Goal: Contribute content: Contribute content

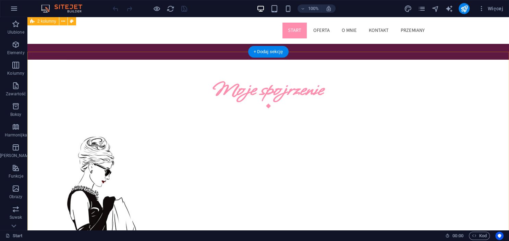
scroll to position [217, 0]
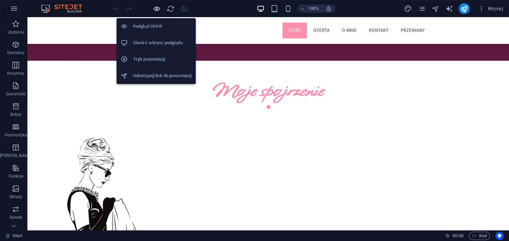
click at [156, 9] on icon "button" at bounding box center [157, 9] width 8 height 8
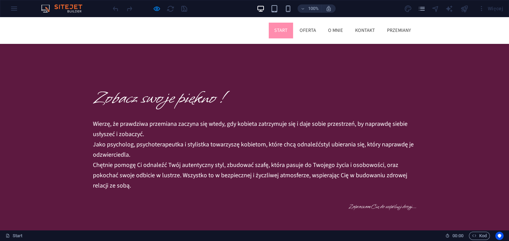
scroll to position [36, 0]
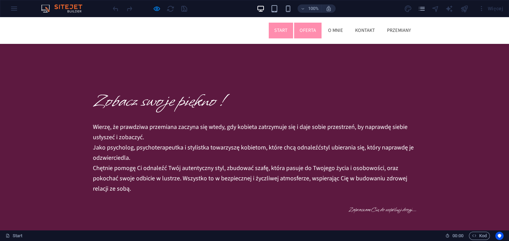
click at [298, 30] on link "Oferta" at bounding box center [307, 31] width 27 height 16
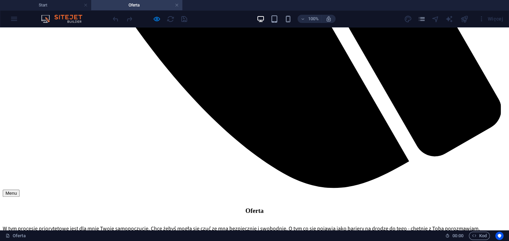
scroll to position [615, 0]
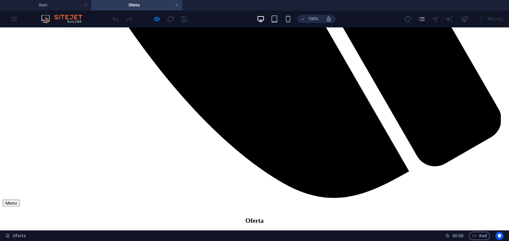
scroll to position [470, 0]
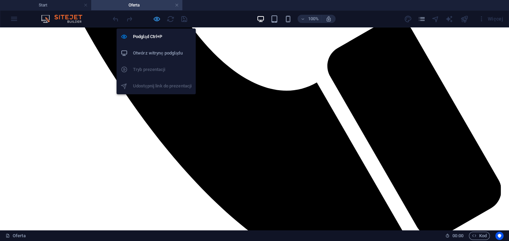
click at [155, 19] on icon "button" at bounding box center [157, 19] width 8 height 8
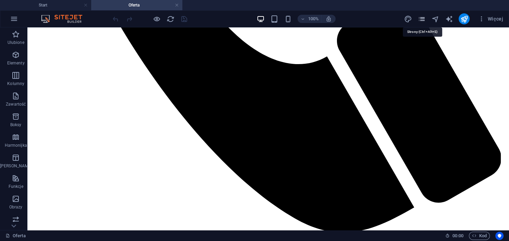
click at [418, 17] on icon "pages" at bounding box center [422, 19] width 8 height 8
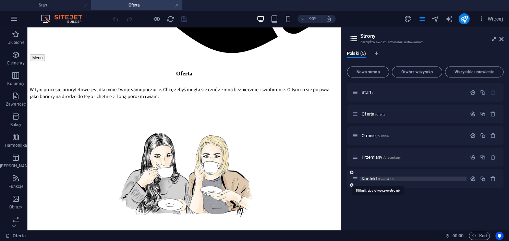
click at [371, 177] on span "Kontakt /kontakt-5" at bounding box center [377, 178] width 32 height 5
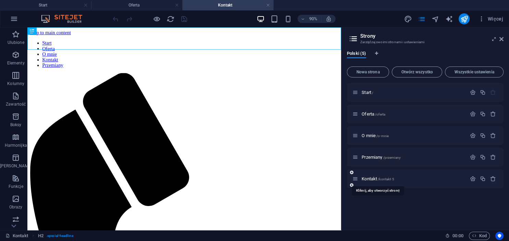
scroll to position [0, 0]
click at [501, 37] on icon at bounding box center [501, 38] width 4 height 5
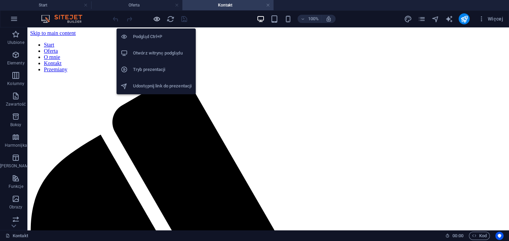
click at [160, 16] on icon "button" at bounding box center [157, 19] width 8 height 8
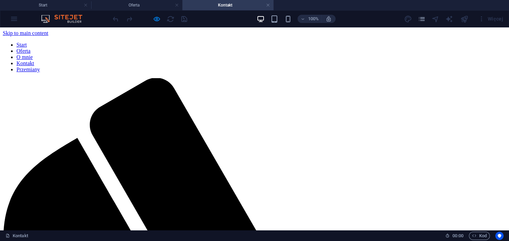
click at [33, 54] on link "O mnie" at bounding box center [24, 57] width 16 height 6
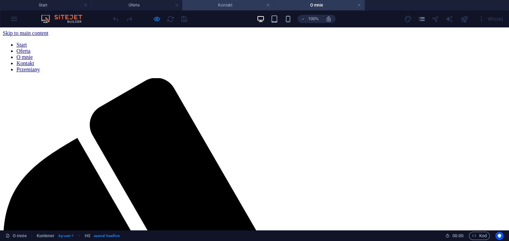
click at [247, 5] on h4 "Kontakt" at bounding box center [227, 5] width 91 height 8
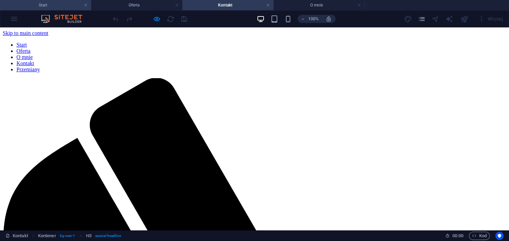
click at [40, 7] on h4 "Start" at bounding box center [45, 5] width 91 height 8
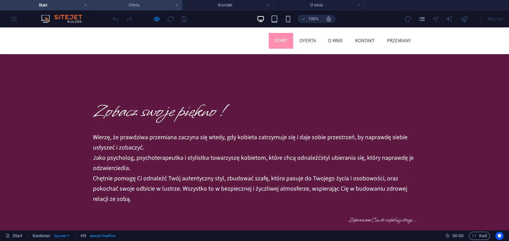
click at [153, 6] on h4 "Oferta" at bounding box center [136, 5] width 91 height 8
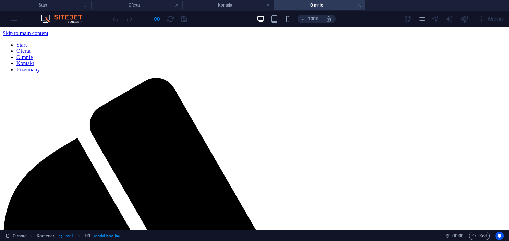
click at [397, 42] on nav "Start Oferta O mnie Kontakt Przemiany" at bounding box center [254, 57] width 503 height 31
click at [391, 42] on nav "Start Oferta O mnie Kontakt Przemiany" at bounding box center [254, 57] width 503 height 31
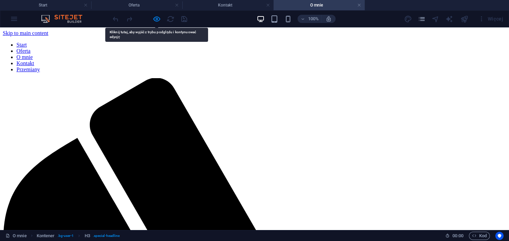
click at [391, 42] on nav "Start Oferta O mnie Kontakt Przemiany" at bounding box center [254, 57] width 503 height 31
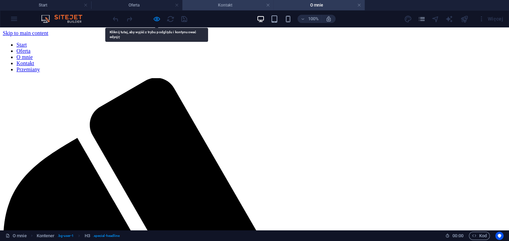
click at [251, 3] on h4 "Kontakt" at bounding box center [227, 5] width 91 height 8
click at [40, 66] on link "Przemiany" at bounding box center [27, 69] width 23 height 6
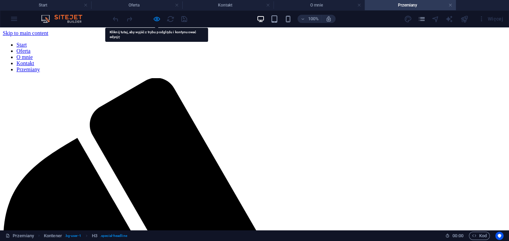
scroll to position [0, 0]
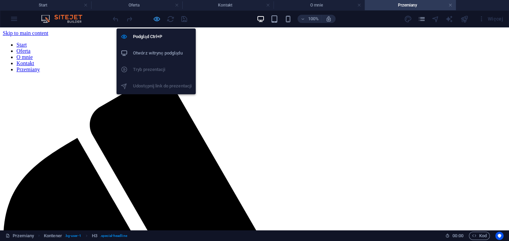
click at [156, 18] on icon "button" at bounding box center [157, 19] width 8 height 8
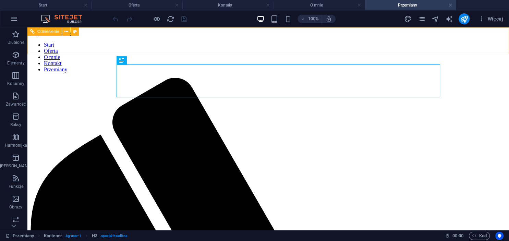
click at [346, 42] on nav "Start Oferta O mnie Kontakt Przemiany" at bounding box center [268, 57] width 476 height 31
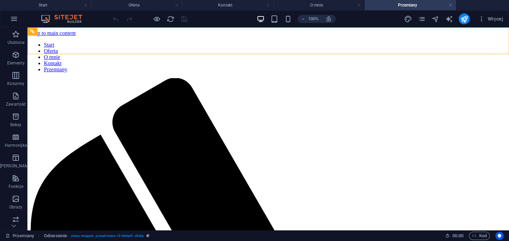
click at [428, 22] on div "Więcej" at bounding box center [455, 18] width 102 height 11
click at [426, 22] on icon "pages" at bounding box center [422, 19] width 8 height 8
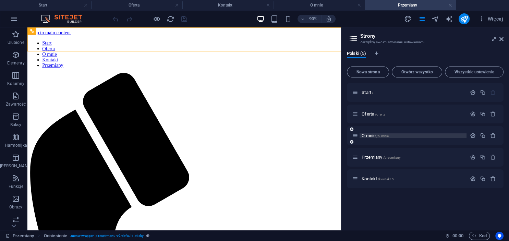
click at [365, 135] on div "O mnie /o-mnie" at bounding box center [409, 136] width 114 height 8
click at [365, 134] on span "O mnie /o-mnie" at bounding box center [374, 135] width 27 height 5
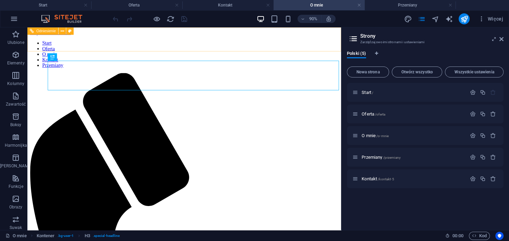
click at [275, 44] on nav "Start Oferta O mnie Kontakt Przemiany" at bounding box center [201, 57] width 343 height 31
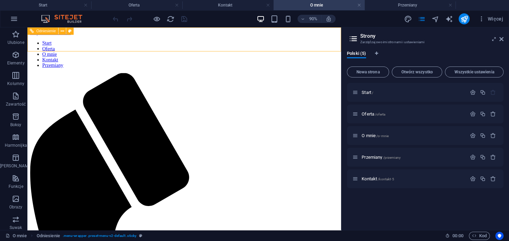
click at [49, 33] on span "Odniesienie" at bounding box center [46, 31] width 20 height 4
click at [65, 34] on button at bounding box center [63, 31] width 8 height 8
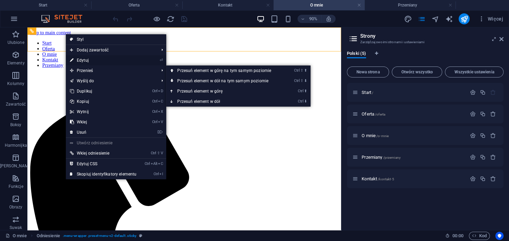
click at [88, 58] on link "⏎ Edytuj" at bounding box center [103, 60] width 75 height 10
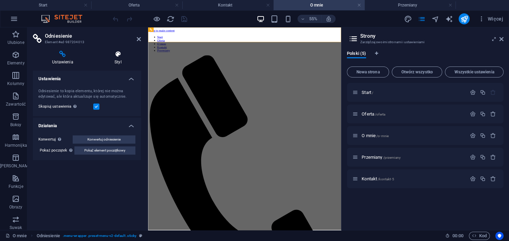
click at [113, 60] on h4 "Styl" at bounding box center [118, 58] width 46 height 14
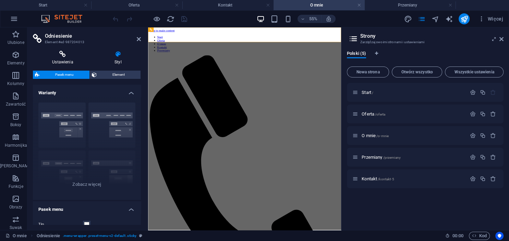
click at [71, 60] on h4 "Ustawienia" at bounding box center [64, 58] width 62 height 14
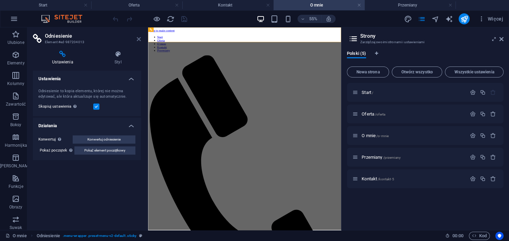
click at [139, 38] on icon at bounding box center [139, 38] width 4 height 5
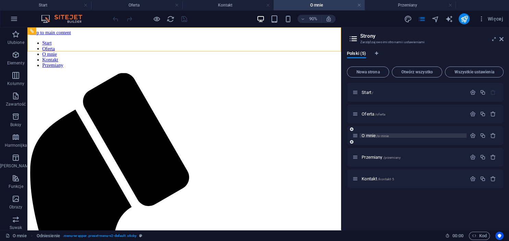
click at [367, 137] on span "O mnie /o-mnie" at bounding box center [374, 135] width 27 height 5
click at [371, 160] on div "Przemiany /przemiany" at bounding box center [409, 157] width 114 height 8
click at [371, 158] on span "Przemiany /przemiany" at bounding box center [380, 157] width 39 height 5
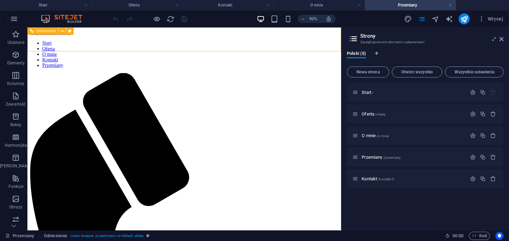
click at [280, 42] on nav "Start Oferta O mnie Kontakt Przemiany" at bounding box center [201, 57] width 343 height 31
click at [272, 42] on nav "Start Oferta O mnie Kontakt Przemiany" at bounding box center [201, 57] width 343 height 31
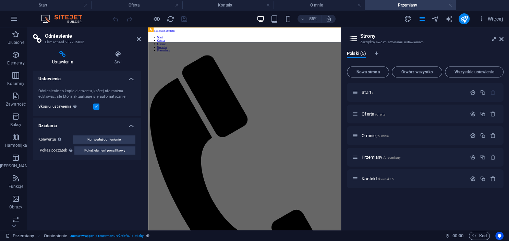
click at [137, 38] on icon at bounding box center [139, 38] width 4 height 5
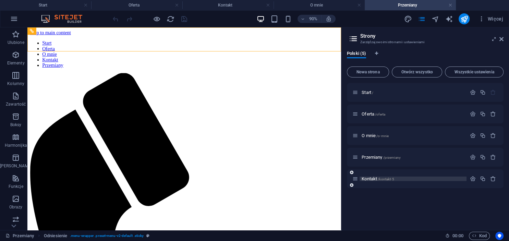
click at [365, 179] on span "Kontakt /kontakt-5" at bounding box center [377, 178] width 32 height 5
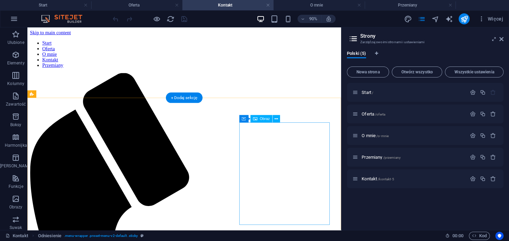
select select "px"
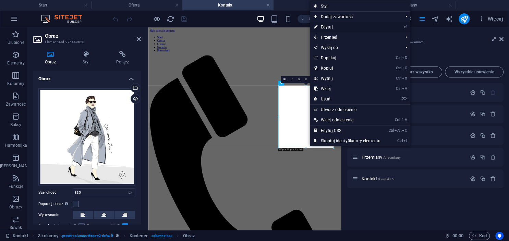
click at [326, 25] on link "⏎ Edytuj" at bounding box center [347, 27] width 75 height 10
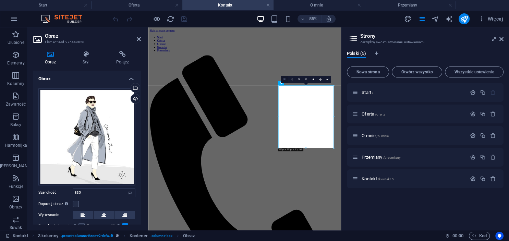
click at [284, 79] on icon at bounding box center [284, 79] width 2 height 3
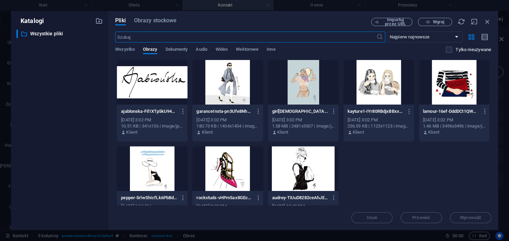
click at [224, 80] on div at bounding box center [227, 82] width 71 height 45
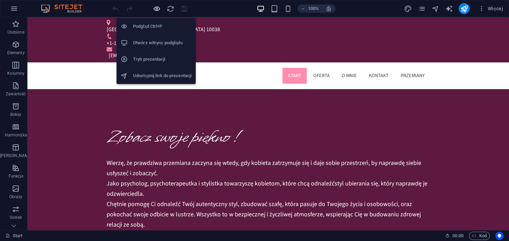
click at [160, 8] on icon "button" at bounding box center [157, 9] width 8 height 8
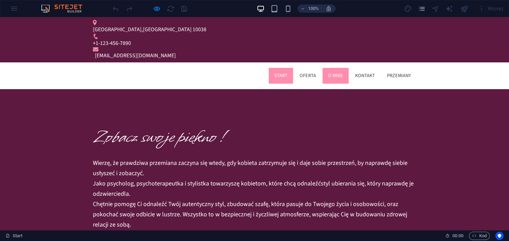
click at [326, 68] on link "O mnie" at bounding box center [335, 76] width 26 height 16
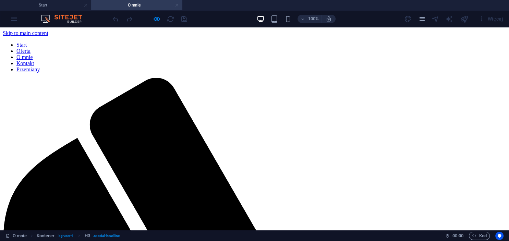
click at [177, 5] on link at bounding box center [177, 5] width 4 height 7
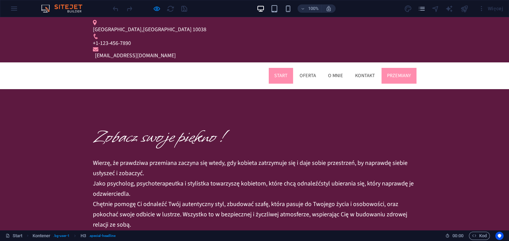
click at [405, 68] on link "Przemiany" at bounding box center [398, 76] width 35 height 16
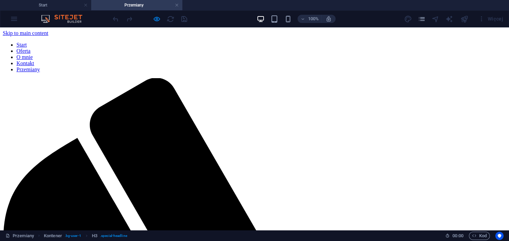
click at [180, 5] on h4 "Przemiany" at bounding box center [136, 5] width 91 height 8
click at [179, 2] on h4 "Przemiany" at bounding box center [136, 5] width 91 height 8
click at [179, 4] on link at bounding box center [177, 5] width 4 height 7
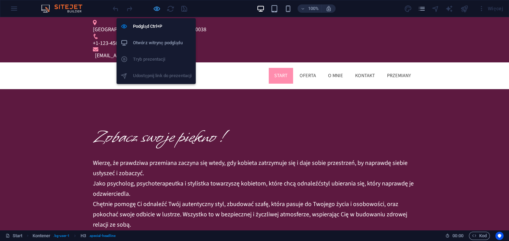
click at [154, 11] on icon "button" at bounding box center [157, 9] width 8 height 8
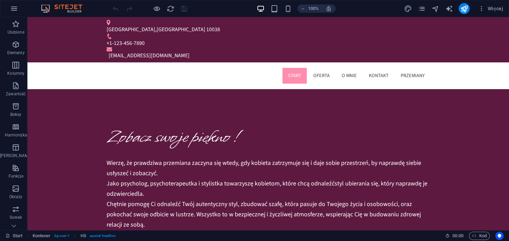
click at [427, 12] on div "Więcej" at bounding box center [455, 8] width 102 height 11
click at [426, 10] on icon "pages" at bounding box center [422, 9] width 8 height 8
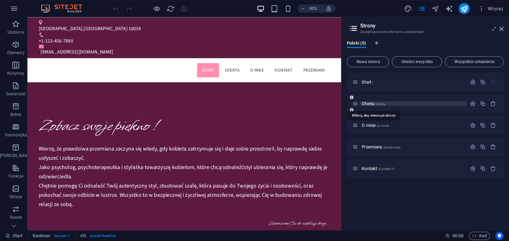
click at [370, 103] on span "Oferta /oferta" at bounding box center [373, 103] width 24 height 5
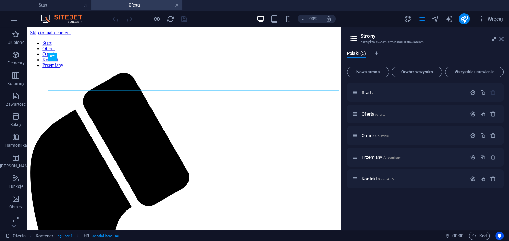
click at [501, 38] on icon at bounding box center [501, 38] width 4 height 5
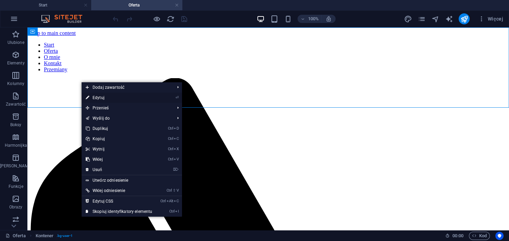
click at [96, 94] on link "⏎ Edytuj" at bounding box center [119, 98] width 75 height 10
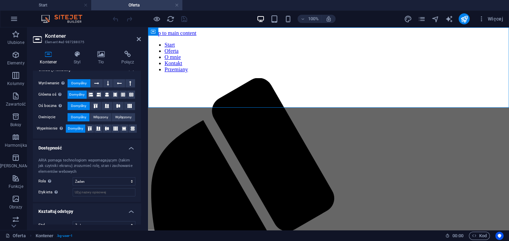
scroll to position [119, 0]
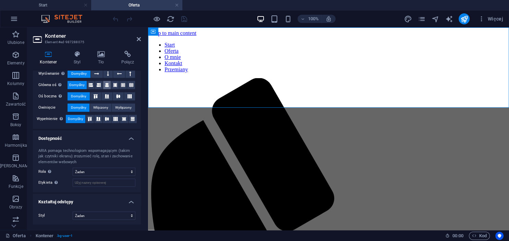
click at [109, 84] on button at bounding box center [107, 85] width 8 height 8
click at [139, 38] on icon at bounding box center [139, 38] width 4 height 5
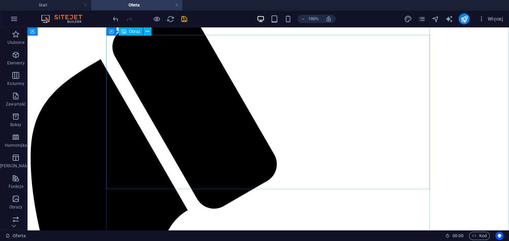
scroll to position [72, 0]
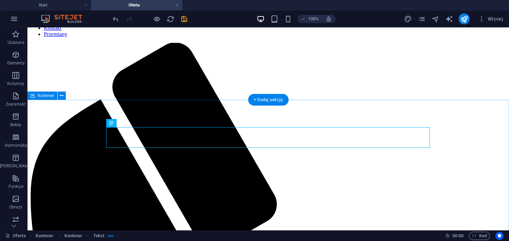
scroll to position [0, 0]
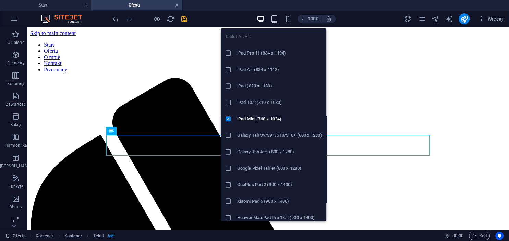
click at [275, 16] on icon "button" at bounding box center [274, 19] width 8 height 8
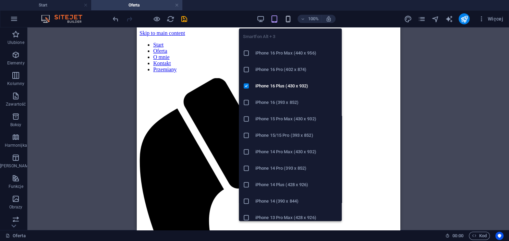
click at [287, 16] on icon "button" at bounding box center [288, 19] width 8 height 8
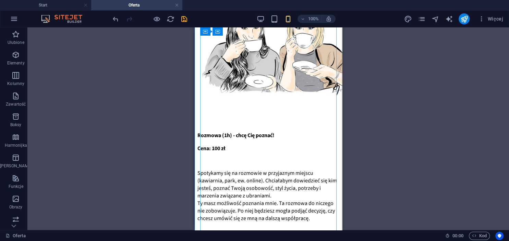
scroll to position [398, 0]
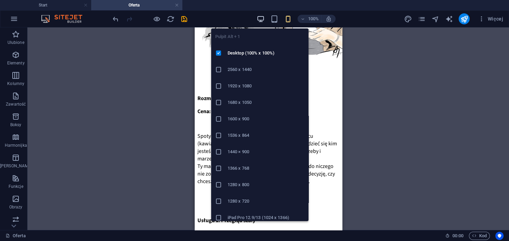
click at [262, 17] on icon "button" at bounding box center [261, 19] width 8 height 8
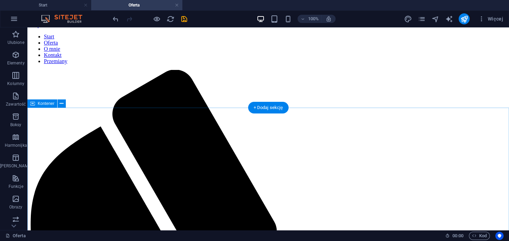
scroll to position [0, 0]
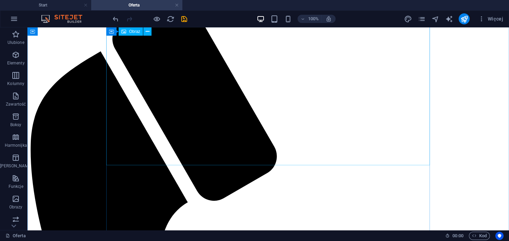
scroll to position [72, 0]
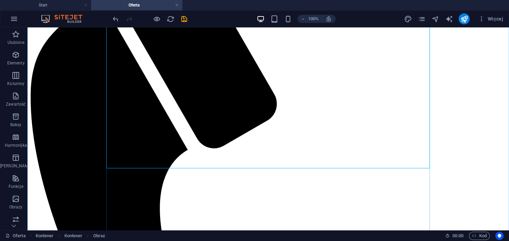
scroll to position [145, 0]
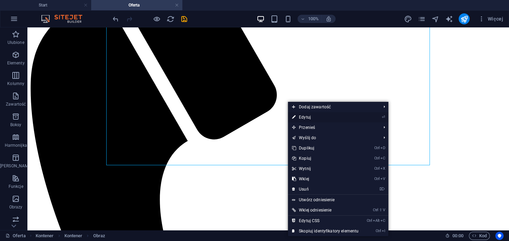
click at [308, 116] on link "⏎ Edytuj" at bounding box center [325, 117] width 75 height 10
select select "px"
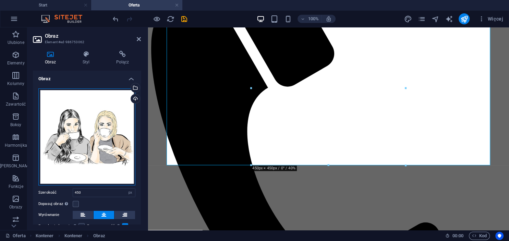
click at [101, 113] on div "Przeciągnij pliki tutaj, kliknij, aby wybrać pliki lub wybierz pliki z Plików l…" at bounding box center [86, 136] width 97 height 97
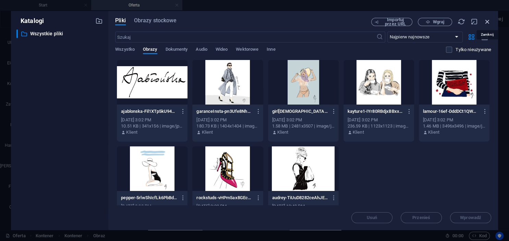
click at [490, 21] on icon "button" at bounding box center [487, 22] width 8 height 8
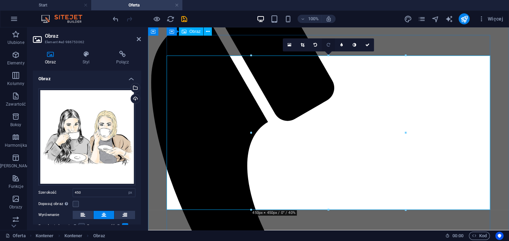
scroll to position [36, 0]
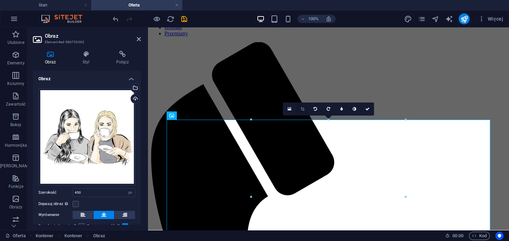
click at [300, 108] on link at bounding box center [302, 108] width 13 height 13
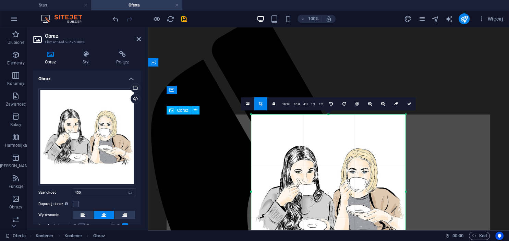
scroll to position [108, 0]
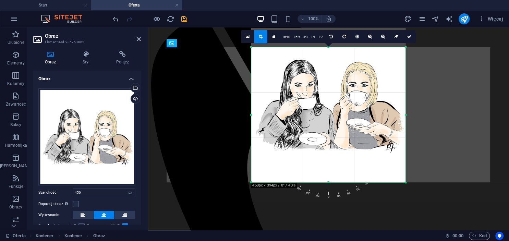
drag, startPoint x: 328, startPoint y: 46, endPoint x: 328, endPoint y: 65, distance: 19.2
click at [328, 65] on div "180 170 160 150 140 130 120 110 100 90 80 70 60 50 40 30 20 10 0 -10 -20 -30 -4…" at bounding box center [328, 114] width 154 height 135
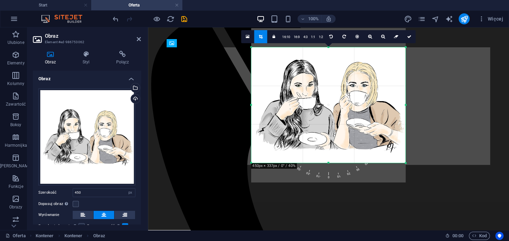
drag, startPoint x: 330, startPoint y: 183, endPoint x: 332, endPoint y: 162, distance: 20.3
click at [332, 162] on div at bounding box center [328, 163] width 154 height 2
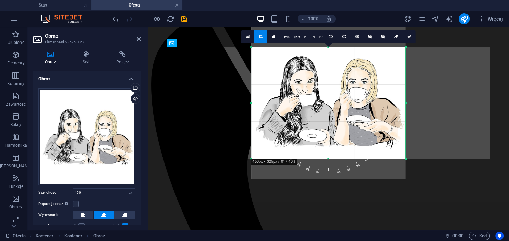
drag, startPoint x: 329, startPoint y: 46, endPoint x: 327, endPoint y: 50, distance: 4.0
click at [327, 50] on div "180 170 160 150 140 130 120 110 100 90 80 70 60 50 40 30 20 10 0 -10 -20 -30 -4…" at bounding box center [328, 102] width 154 height 111
click at [409, 37] on icon at bounding box center [409, 37] width 4 height 4
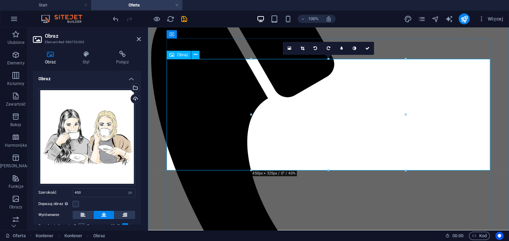
scroll to position [145, 0]
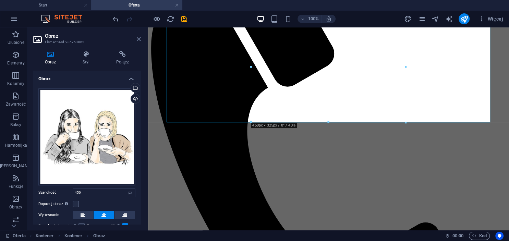
click at [138, 37] on icon at bounding box center [139, 38] width 4 height 5
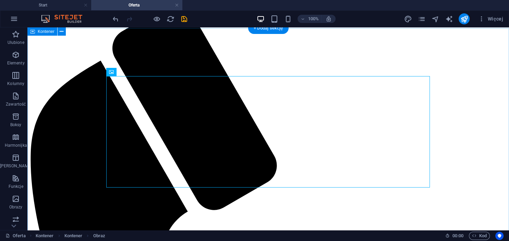
scroll to position [72, 0]
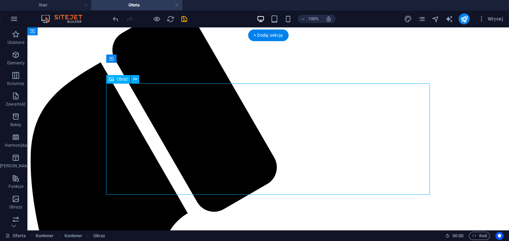
select select "px"
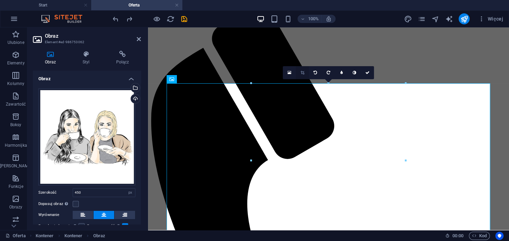
click at [307, 72] on link at bounding box center [302, 72] width 13 height 13
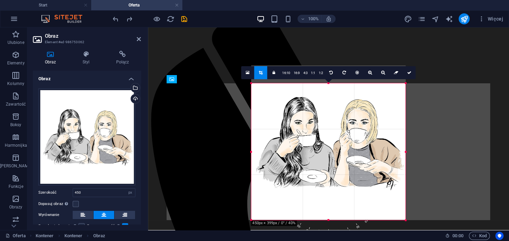
drag, startPoint x: 330, startPoint y: 82, endPoint x: 329, endPoint y: 100, distance: 17.8
click at [329, 100] on div "180 170 160 150 140 130 120 110 100 90 80 70 60 50 40 30 20 10 0 -10 -20 -30 -4…" at bounding box center [328, 151] width 154 height 137
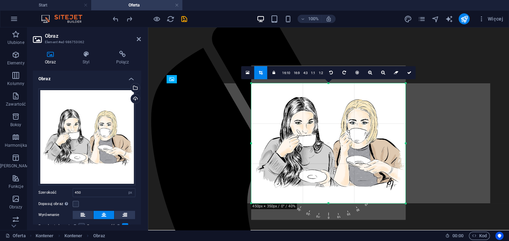
drag, startPoint x: 327, startPoint y: 220, endPoint x: 331, endPoint y: 203, distance: 17.0
click at [331, 203] on div at bounding box center [328, 203] width 154 height 2
click at [412, 75] on link at bounding box center [409, 72] width 13 height 13
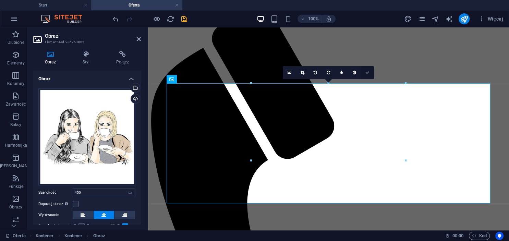
click at [368, 71] on icon at bounding box center [367, 73] width 4 height 4
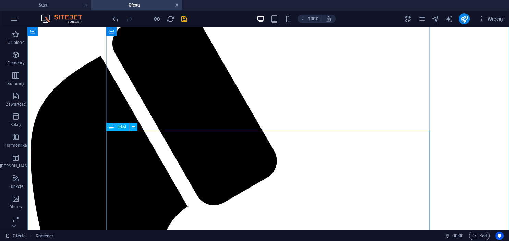
scroll to position [145, 0]
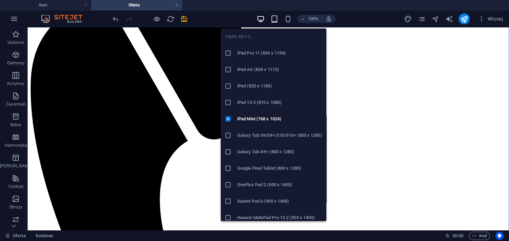
click at [275, 17] on icon "button" at bounding box center [274, 19] width 8 height 8
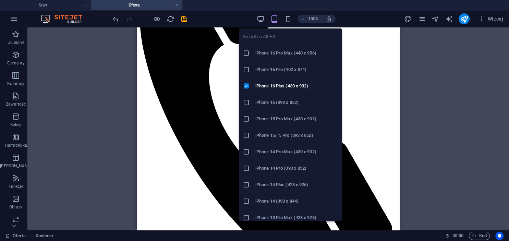
click at [291, 19] on icon "button" at bounding box center [288, 19] width 8 height 8
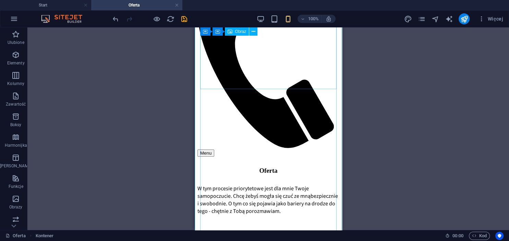
scroll to position [108, 0]
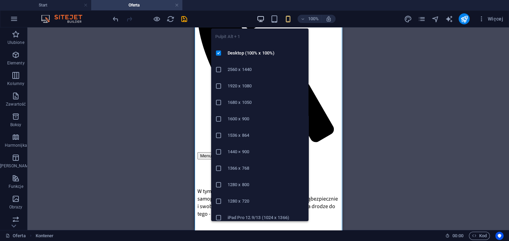
click at [262, 16] on icon "button" at bounding box center [261, 19] width 8 height 8
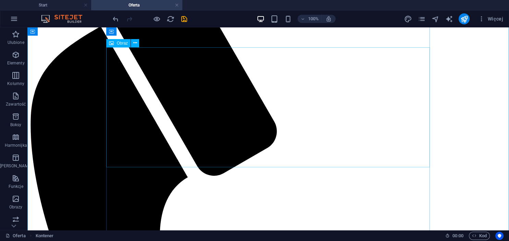
scroll to position [217, 0]
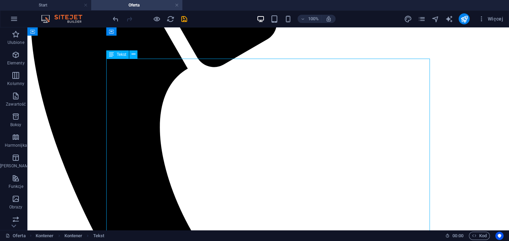
drag, startPoint x: 286, startPoint y: 125, endPoint x: 230, endPoint y: 112, distance: 58.0
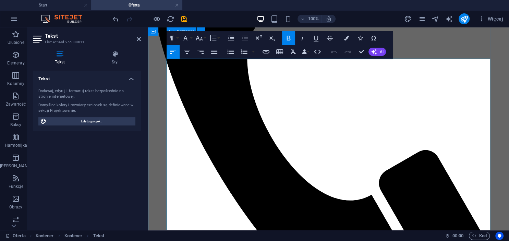
drag, startPoint x: 356, startPoint y: 125, endPoint x: 150, endPoint y: 50, distance: 219.0
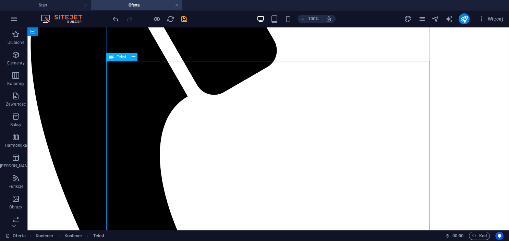
scroll to position [145, 0]
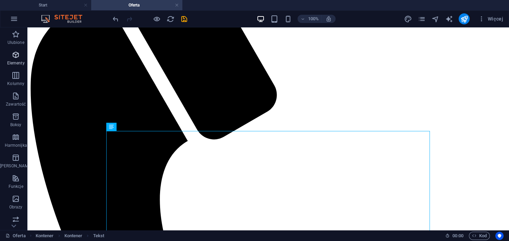
click at [16, 59] on span "Elementy" at bounding box center [16, 59] width 32 height 16
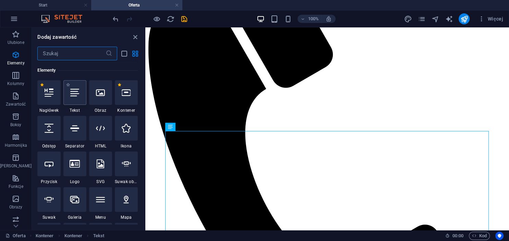
scroll to position [73, 0]
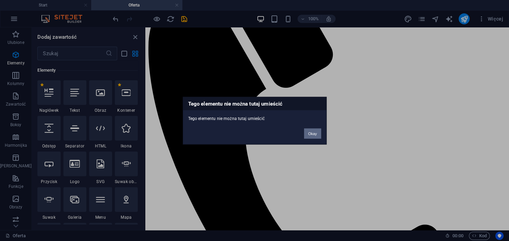
click at [314, 131] on button "Okay" at bounding box center [312, 133] width 17 height 10
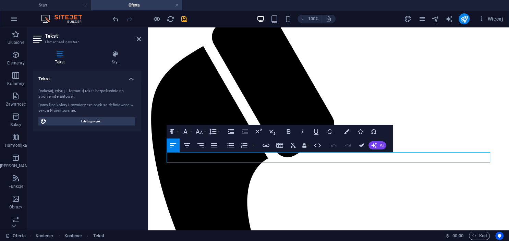
scroll to position [145, 0]
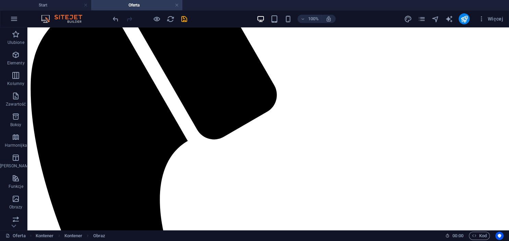
drag, startPoint x: 316, startPoint y: 94, endPoint x: 318, endPoint y: 163, distance: 69.2
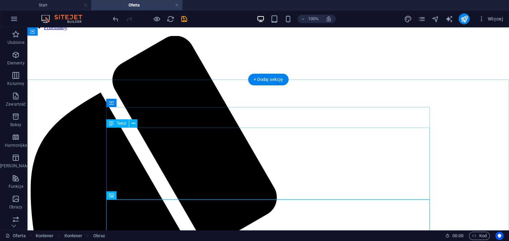
scroll to position [0, 0]
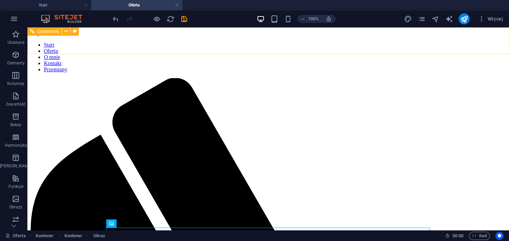
click at [378, 42] on nav "Start Oferta O mnie Kontakt Przemiany" at bounding box center [268, 57] width 476 height 31
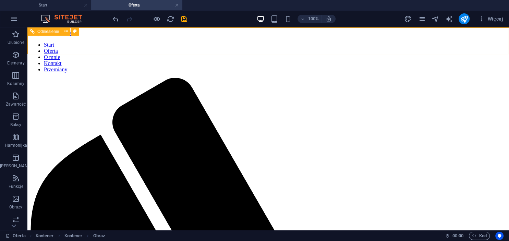
click at [378, 42] on nav "Start Oferta O mnie Kontakt Przemiany" at bounding box center [268, 57] width 476 height 31
select select "rem"
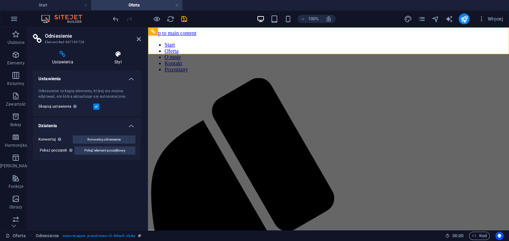
click at [115, 64] on h4 "Styl" at bounding box center [118, 58] width 46 height 14
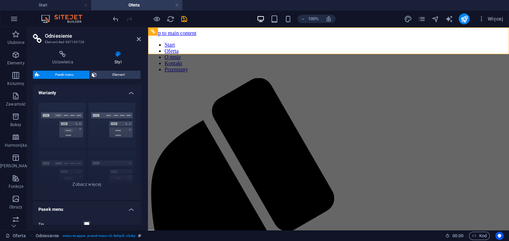
click at [108, 79] on div "Pasek menu Element" at bounding box center [87, 75] width 108 height 9
click at [109, 77] on span "Element" at bounding box center [119, 75] width 40 height 8
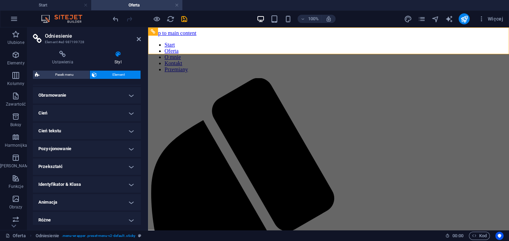
scroll to position [76, 0]
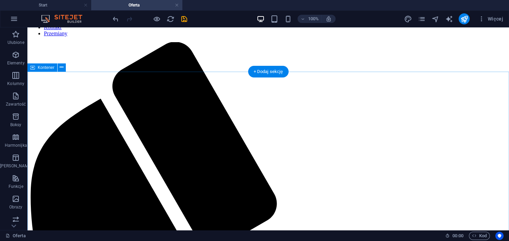
scroll to position [0, 0]
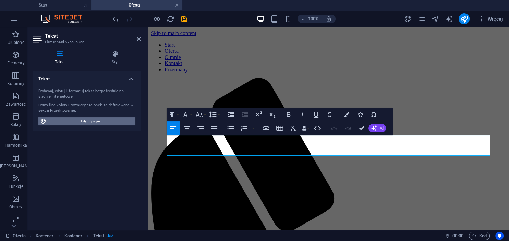
click at [105, 121] on span "Edytuj projekt" at bounding box center [91, 121] width 85 height 8
select select "px"
select select "400"
select select "px"
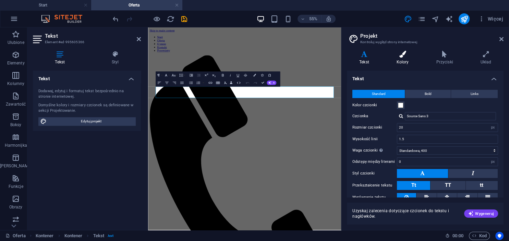
click at [406, 52] on icon at bounding box center [402, 54] width 37 height 7
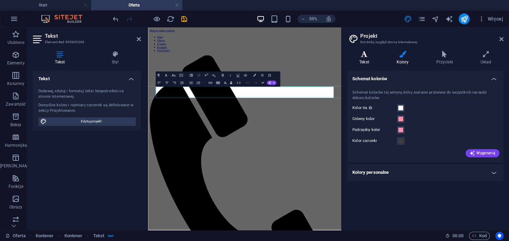
click at [367, 56] on icon at bounding box center [364, 54] width 35 height 7
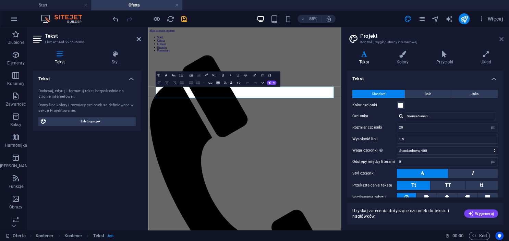
click at [502, 38] on icon at bounding box center [501, 38] width 4 height 5
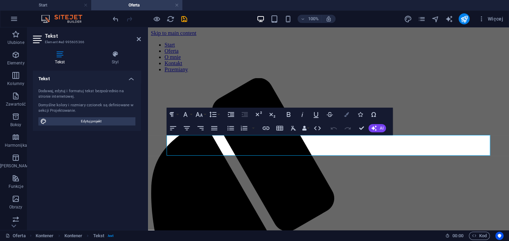
click at [346, 114] on icon "button" at bounding box center [346, 114] width 5 height 5
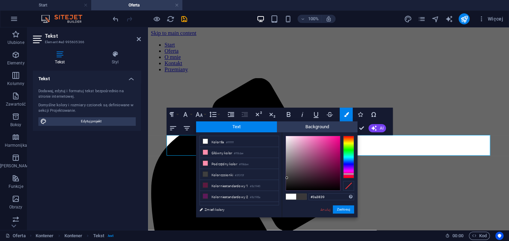
drag, startPoint x: 299, startPoint y: 176, endPoint x: 287, endPoint y: 178, distance: 12.1
click at [287, 178] on div at bounding box center [313, 163] width 54 height 54
click at [346, 168] on div at bounding box center [348, 157] width 11 height 42
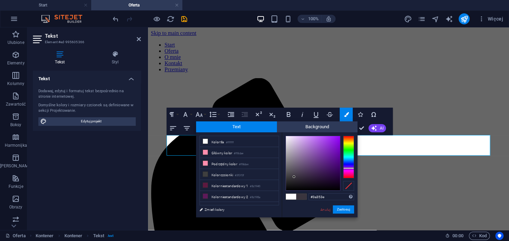
drag, startPoint x: 286, startPoint y: 178, endPoint x: 294, endPoint y: 177, distance: 8.3
click at [294, 177] on div at bounding box center [294, 176] width 2 height 2
click at [351, 165] on div at bounding box center [348, 157] width 11 height 42
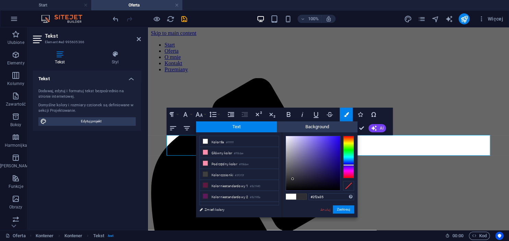
click at [293, 179] on div at bounding box center [313, 163] width 54 height 54
click at [348, 209] on button "Zastosuj" at bounding box center [343, 209] width 21 height 8
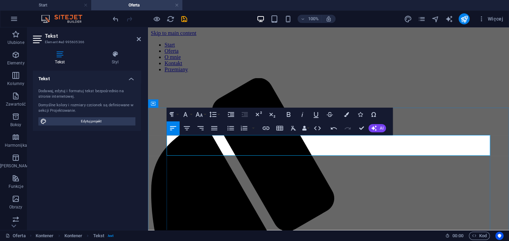
click at [347, 113] on icon "button" at bounding box center [346, 114] width 5 height 5
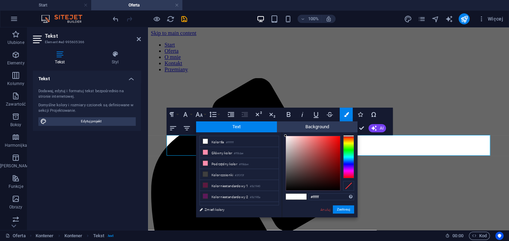
click at [357, 164] on div "#ffffff Obsługiwane formaty #0852ed rgb(8, 82, 237) rgba(8, 82, 237, 90%) hsv(2…" at bounding box center [320, 224] width 76 height 184
click at [349, 164] on div at bounding box center [348, 157] width 11 height 42
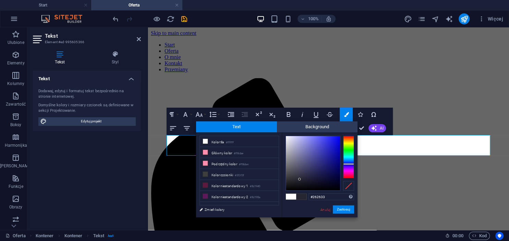
click at [299, 179] on div at bounding box center [313, 163] width 54 height 54
type input "#1f1f2a"
click at [299, 181] on div at bounding box center [299, 181] width 2 height 2
click at [344, 210] on button "Zastosuj" at bounding box center [343, 209] width 21 height 8
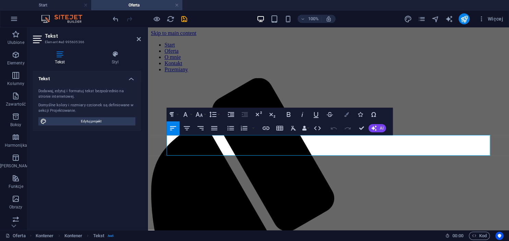
click at [345, 115] on icon "button" at bounding box center [346, 114] width 5 height 5
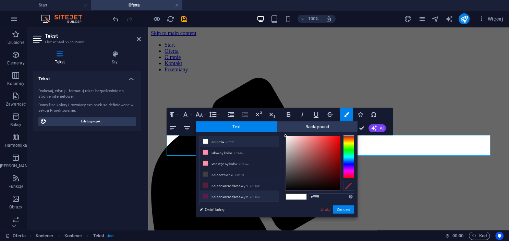
click at [221, 193] on li "Kolor niestandardowy 2 #5d195a" at bounding box center [239, 196] width 79 height 11
type input "#5d195a"
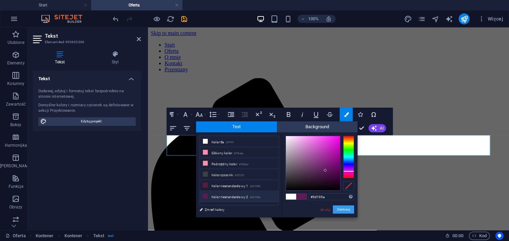
click at [339, 208] on button "Zastosuj" at bounding box center [343, 209] width 21 height 8
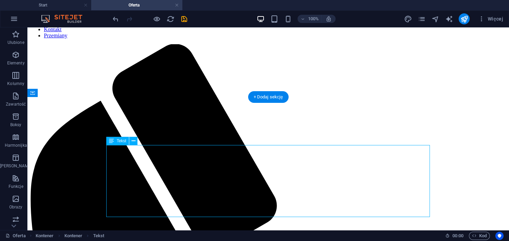
scroll to position [36, 0]
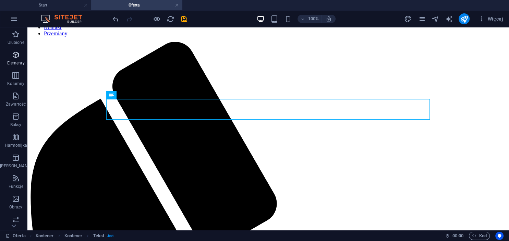
click at [16, 60] on span "Elementy" at bounding box center [16, 59] width 32 height 16
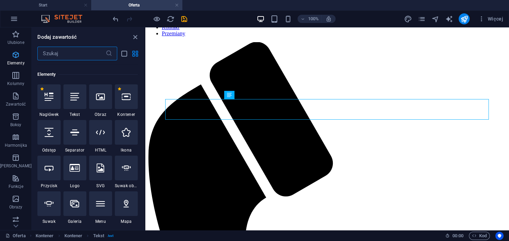
scroll to position [73, 0]
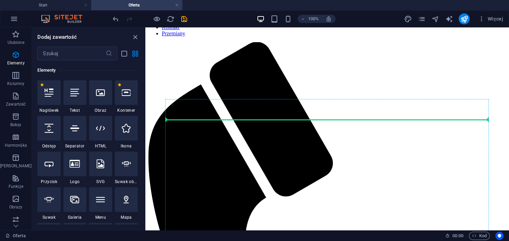
select select "px"
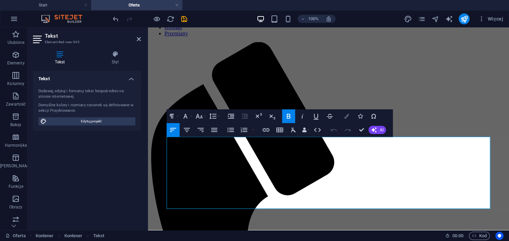
click at [340, 117] on button "Colors" at bounding box center [346, 116] width 13 height 14
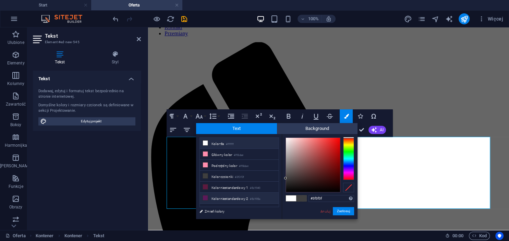
click at [230, 196] on li "Kolor niestandardowy 2 #5d195a" at bounding box center [239, 198] width 79 height 11
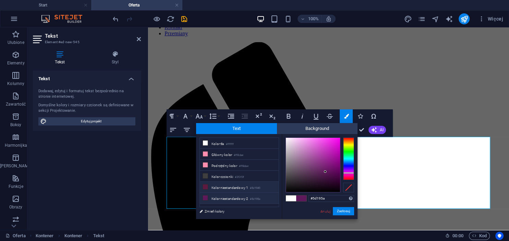
click at [241, 187] on li "Kolor niestandardowy 1 #5d1940" at bounding box center [239, 187] width 79 height 11
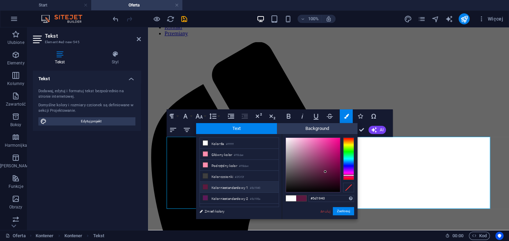
click at [234, 184] on li "Kolor niestandardowy 1 #5d1940" at bounding box center [239, 187] width 79 height 11
click at [342, 214] on button "Zastosuj" at bounding box center [343, 211] width 21 height 8
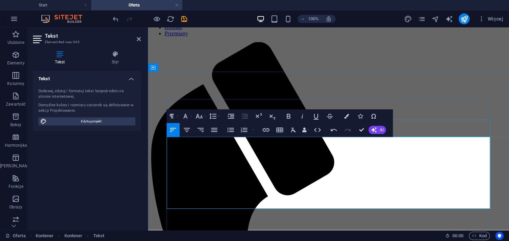
drag, startPoint x: 360, startPoint y: 205, endPoint x: 180, endPoint y: 134, distance: 193.6
drag, startPoint x: 319, startPoint y: 201, endPoint x: 164, endPoint y: 142, distance: 166.0
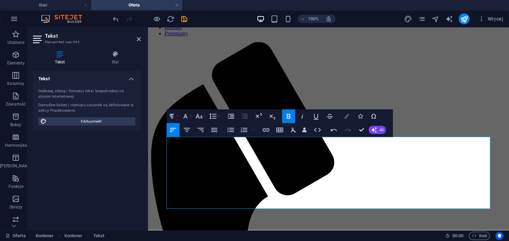
click at [344, 116] on icon "button" at bounding box center [346, 116] width 5 height 5
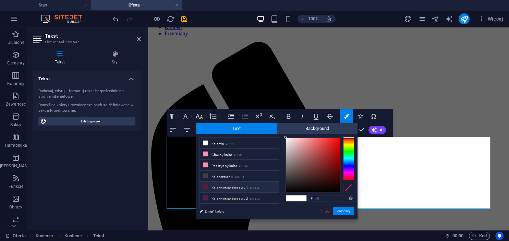
click at [242, 186] on li "Kolor niestandardowy 1 #5d1940" at bounding box center [239, 187] width 79 height 11
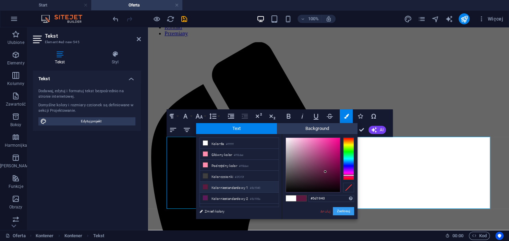
click at [343, 210] on button "Zastosuj" at bounding box center [343, 211] width 21 height 8
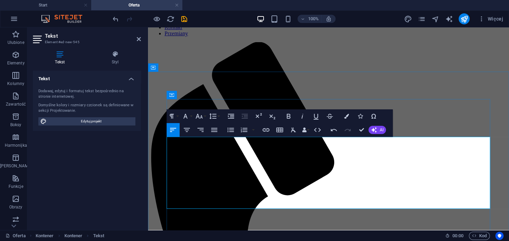
click at [348, 116] on icon "button" at bounding box center [346, 116] width 5 height 5
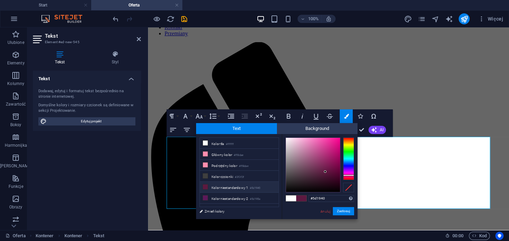
click at [304, 198] on span at bounding box center [301, 198] width 10 height 6
click at [328, 195] on input "#5d1940" at bounding box center [331, 198] width 46 height 7
click at [235, 183] on li "Kolor niestandardowy 1 #5d1940" at bounding box center [239, 187] width 79 height 11
click at [235, 185] on li "Kolor niestandardowy 1 #5d1940" at bounding box center [239, 187] width 79 height 11
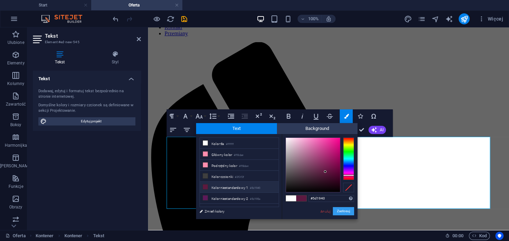
click at [344, 212] on button "Zastosuj" at bounding box center [343, 211] width 21 height 8
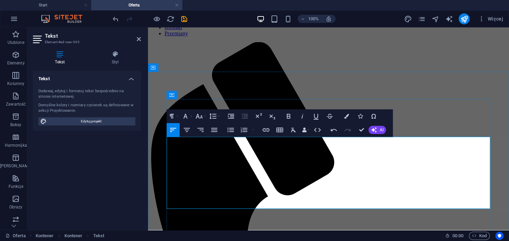
drag, startPoint x: 262, startPoint y: 147, endPoint x: 169, endPoint y: 139, distance: 93.5
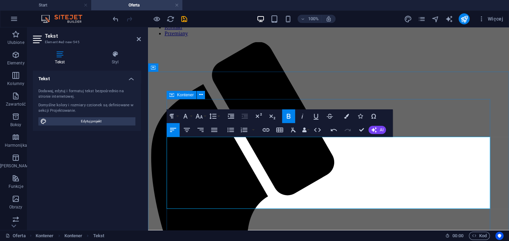
drag, startPoint x: 201, startPoint y: 145, endPoint x: 150, endPoint y: 144, distance: 50.7
click at [347, 117] on icon "button" at bounding box center [346, 116] width 5 height 5
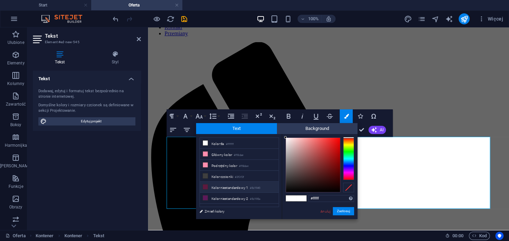
click at [212, 183] on li "Kolor niestandardowy 1 #5d1940" at bounding box center [239, 187] width 79 height 11
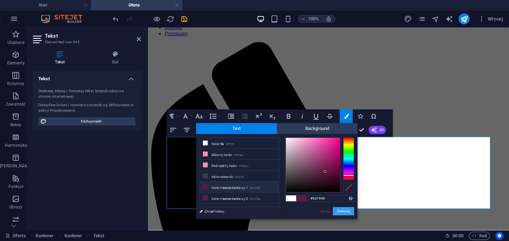
click at [347, 209] on button "Zastosuj" at bounding box center [343, 211] width 21 height 8
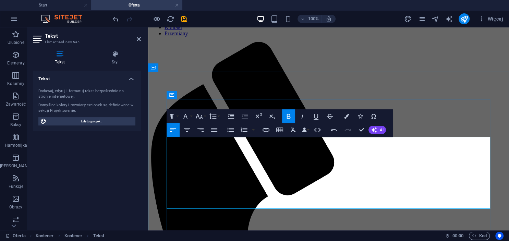
drag, startPoint x: 168, startPoint y: 150, endPoint x: 393, endPoint y: 210, distance: 232.3
click at [344, 114] on button "Colors" at bounding box center [346, 116] width 13 height 14
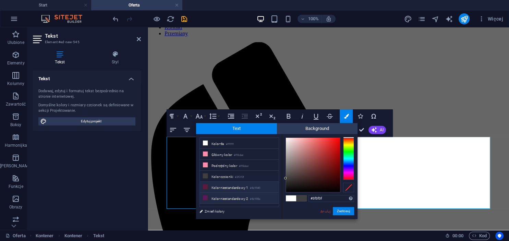
click at [227, 196] on li "Kolor niestandardowy 2 #5d195a" at bounding box center [239, 198] width 79 height 11
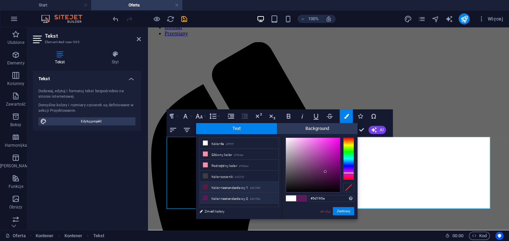
click at [213, 186] on li "Kolor niestandardowy 1 #5d1940" at bounding box center [239, 187] width 79 height 11
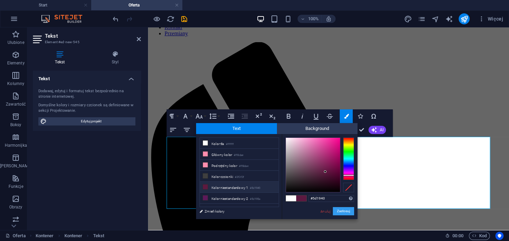
click at [345, 211] on button "Zastosuj" at bounding box center [343, 211] width 21 height 8
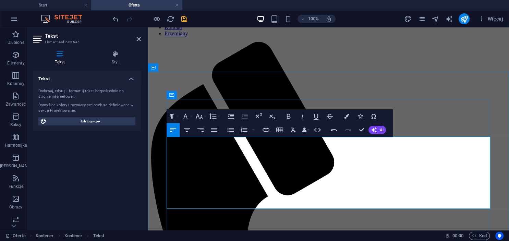
drag, startPoint x: 264, startPoint y: 151, endPoint x: 154, endPoint y: 155, distance: 110.0
click at [343, 114] on button "Colors" at bounding box center [346, 116] width 13 height 14
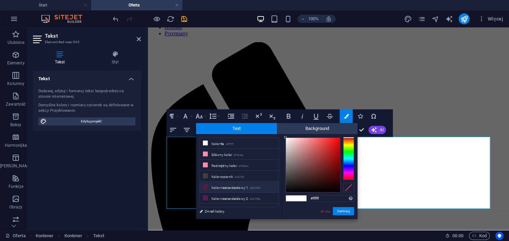
click at [229, 186] on li "Kolor niestandardowy 1 #5d1940" at bounding box center [239, 187] width 79 height 11
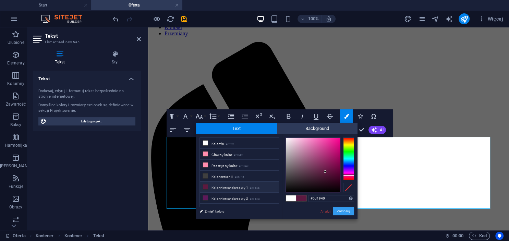
click at [346, 211] on button "Zastosuj" at bounding box center [343, 211] width 21 height 8
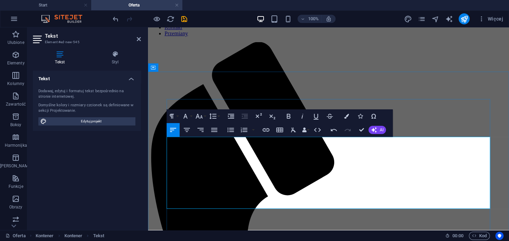
drag, startPoint x: 214, startPoint y: 145, endPoint x: 173, endPoint y: 148, distance: 41.2
drag, startPoint x: 179, startPoint y: 149, endPoint x: 413, endPoint y: 152, distance: 234.4
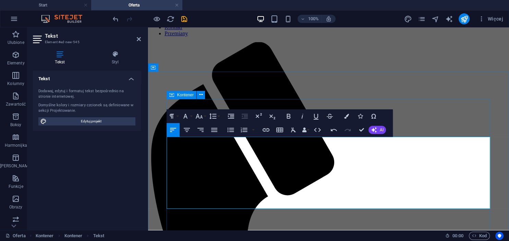
click at [351, 118] on button "Colors" at bounding box center [346, 116] width 13 height 14
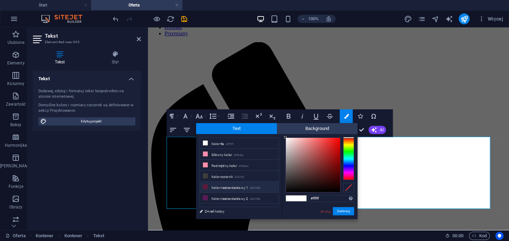
click at [228, 184] on li "Kolor niestandardowy 1 #5d1940" at bounding box center [239, 187] width 79 height 11
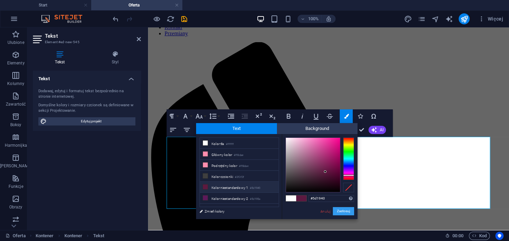
click at [341, 210] on button "Zastosuj" at bounding box center [343, 211] width 21 height 8
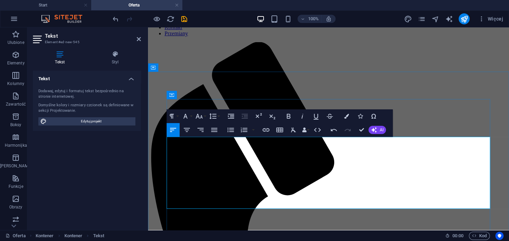
drag, startPoint x: 217, startPoint y: 149, endPoint x: 151, endPoint y: 143, distance: 66.4
drag, startPoint x: 214, startPoint y: 153, endPoint x: 376, endPoint y: 159, distance: 161.5
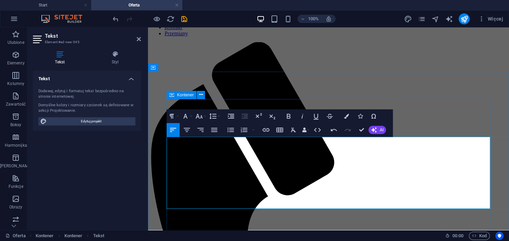
click at [346, 117] on icon "button" at bounding box center [346, 116] width 5 height 5
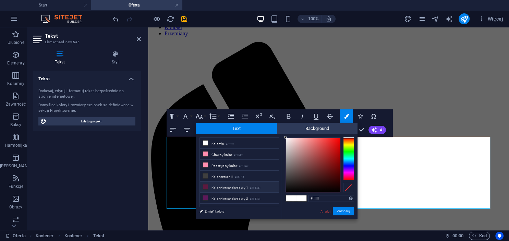
click at [231, 184] on li "Kolor niestandardowy 1 #5d1940" at bounding box center [239, 187] width 79 height 11
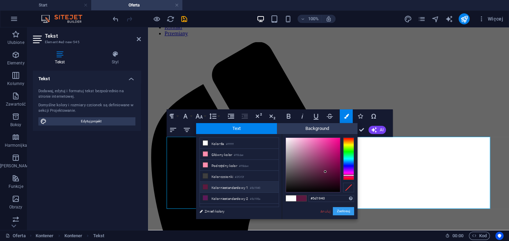
click at [341, 211] on button "Zastosuj" at bounding box center [343, 211] width 21 height 8
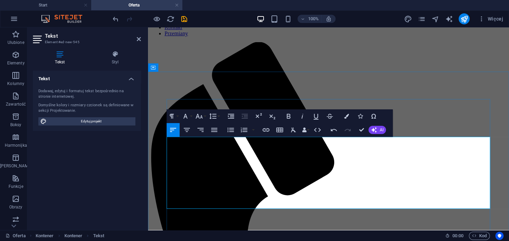
drag, startPoint x: 265, startPoint y: 158, endPoint x: 295, endPoint y: 190, distance: 43.9
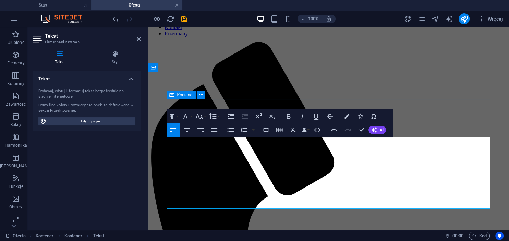
drag, startPoint x: 275, startPoint y: 151, endPoint x: 152, endPoint y: 157, distance: 122.5
click at [288, 115] on icon "button" at bounding box center [288, 116] width 8 height 8
drag, startPoint x: 250, startPoint y: 155, endPoint x: 154, endPoint y: 156, distance: 96.6
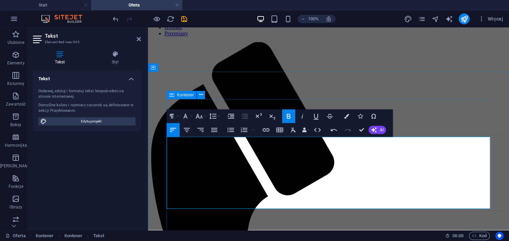
drag, startPoint x: 217, startPoint y: 151, endPoint x: 151, endPoint y: 154, distance: 65.5
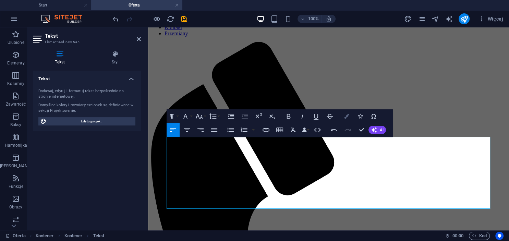
click at [345, 114] on icon "button" at bounding box center [346, 116] width 5 height 5
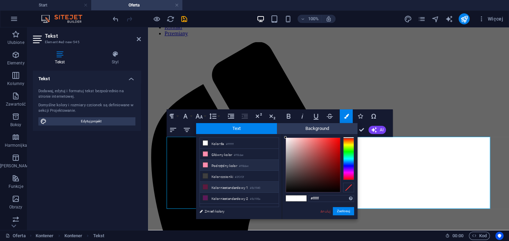
click at [234, 164] on li "Podrzędny kolor #ff8dae" at bounding box center [239, 165] width 79 height 11
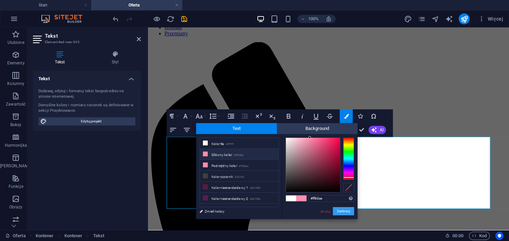
click at [339, 210] on button "Zastosuj" at bounding box center [343, 211] width 21 height 8
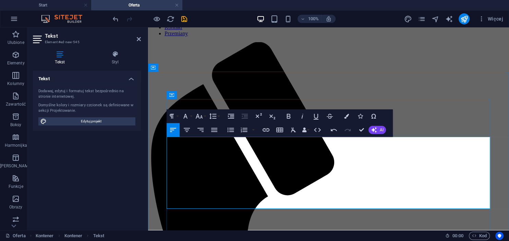
drag, startPoint x: 170, startPoint y: 151, endPoint x: 159, endPoint y: 152, distance: 10.6
click at [343, 114] on button "Colors" at bounding box center [346, 116] width 13 height 14
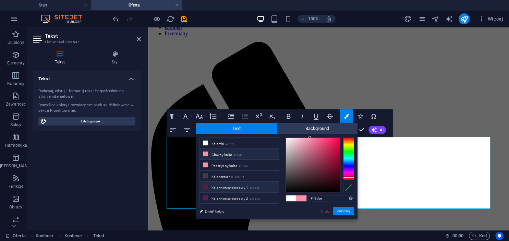
click at [223, 184] on li "Kolor niestandardowy 1 #5d1940" at bounding box center [239, 187] width 79 height 11
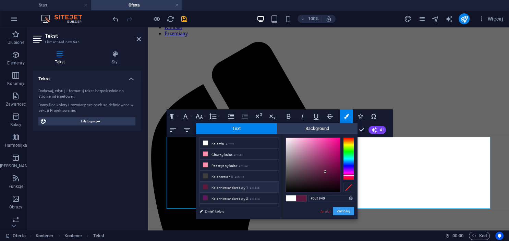
click at [343, 208] on button "Zastosuj" at bounding box center [343, 211] width 21 height 8
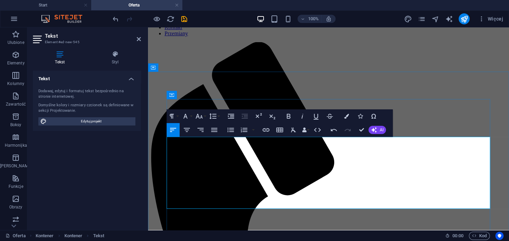
drag, startPoint x: 220, startPoint y: 154, endPoint x: 162, endPoint y: 153, distance: 57.2
click at [287, 116] on icon "button" at bounding box center [289, 116] width 4 height 5
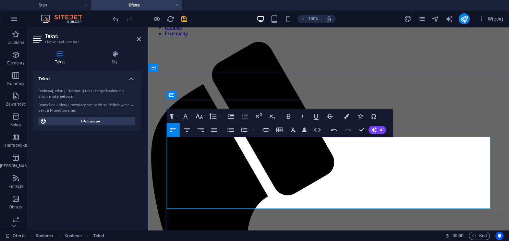
drag, startPoint x: 324, startPoint y: 195, endPoint x: 152, endPoint y: 162, distance: 175.0
click at [347, 112] on button "Colors" at bounding box center [346, 116] width 13 height 14
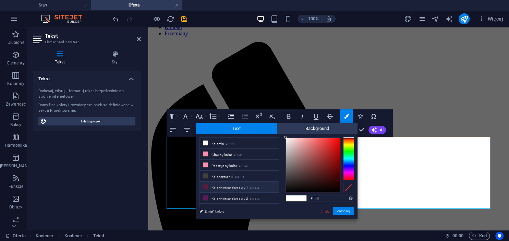
click at [240, 186] on li "Kolor niestandardowy 1 #5d1940" at bounding box center [239, 187] width 79 height 11
type input "#5d1940"
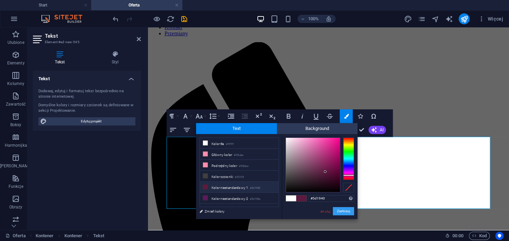
click at [338, 211] on button "Zastosuj" at bounding box center [343, 211] width 21 height 8
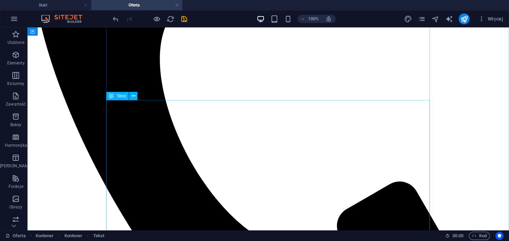
scroll to position [289, 0]
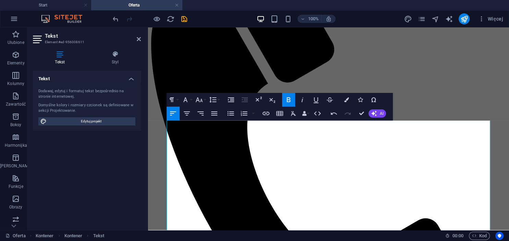
scroll to position [253, 0]
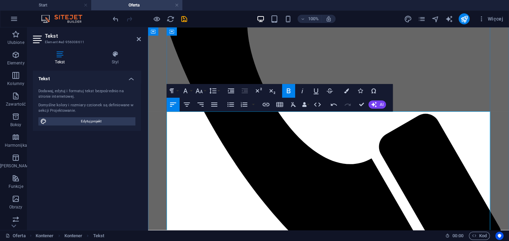
click at [347, 91] on icon "button" at bounding box center [346, 90] width 5 height 5
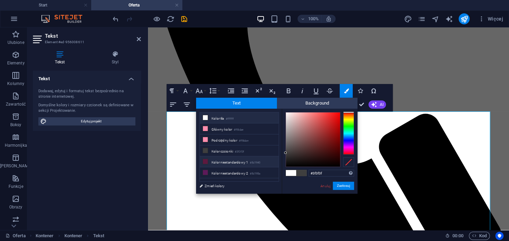
click at [227, 158] on li "Kolor niestandardowy 1 #5d1940" at bounding box center [239, 161] width 79 height 11
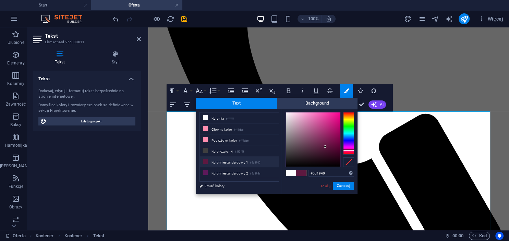
click at [350, 192] on div "#5d1940 Obsługiwane formaty #0852ed rgb(8, 82, 237) rgba(8, 82, 237, 90%) hsv(2…" at bounding box center [320, 201] width 76 height 184
click at [349, 186] on button "Zastosuj" at bounding box center [343, 186] width 21 height 8
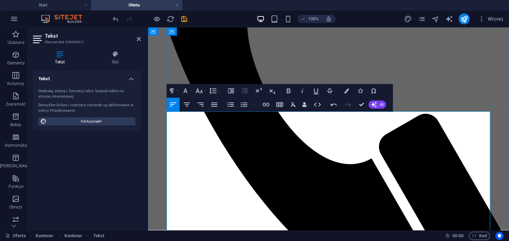
click at [238, 110] on button "Ordered List" at bounding box center [243, 105] width 13 height 14
drag, startPoint x: 245, startPoint y: 117, endPoint x: 162, endPoint y: 113, distance: 82.3
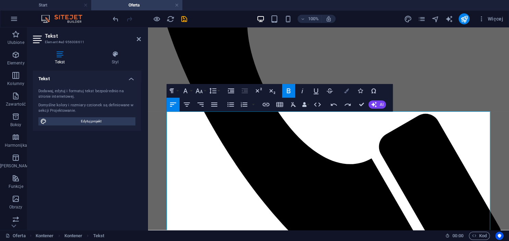
click at [347, 91] on icon "button" at bounding box center [346, 90] width 5 height 5
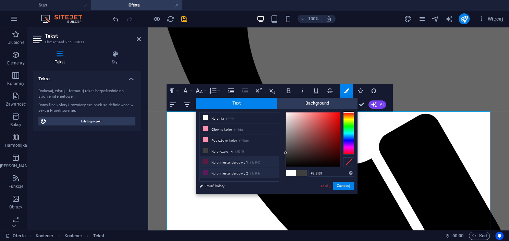
click at [231, 169] on li "Kolor niestandardowy 2 #5d195a" at bounding box center [239, 172] width 79 height 11
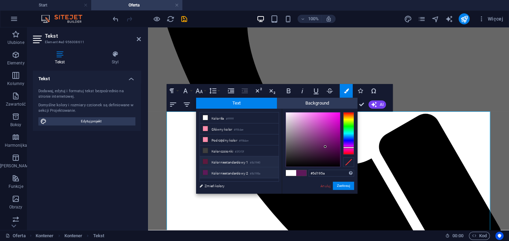
click at [237, 161] on li "Kolor niestandardowy 1 #5d1940" at bounding box center [239, 161] width 79 height 11
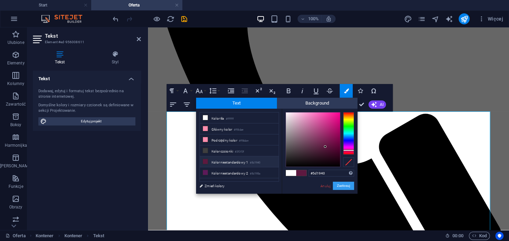
click at [342, 185] on button "Zastosuj" at bounding box center [343, 186] width 21 height 8
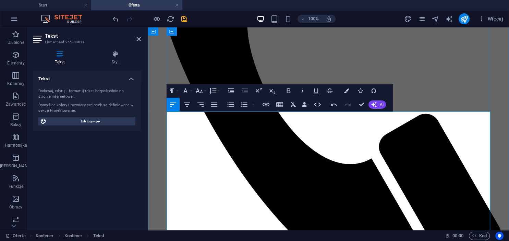
drag, startPoint x: 278, startPoint y: 124, endPoint x: 161, endPoint y: 115, distance: 117.2
drag, startPoint x: 252, startPoint y: 117, endPoint x: 167, endPoint y: 118, distance: 85.3
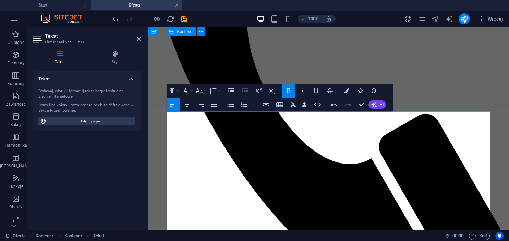
click at [291, 95] on button "Bold" at bounding box center [288, 91] width 13 height 14
click at [347, 89] on icon "button" at bounding box center [346, 90] width 5 height 5
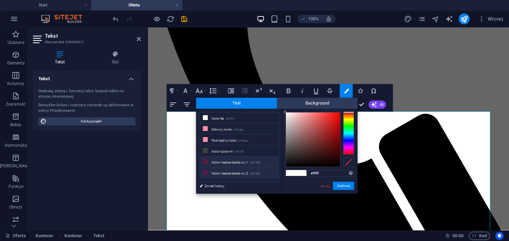
click at [231, 168] on li "Kolor niestandardowy 2 #5d195a" at bounding box center [239, 172] width 79 height 11
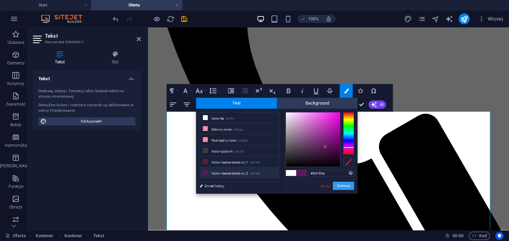
click at [343, 187] on button "Zastosuj" at bounding box center [343, 186] width 21 height 8
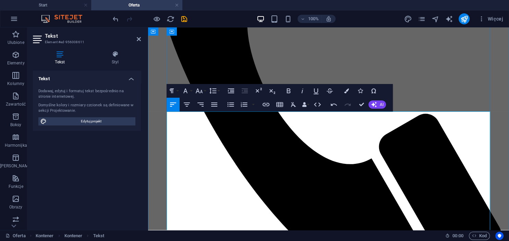
drag, startPoint x: 328, startPoint y: 130, endPoint x: 167, endPoint y: 128, distance: 161.7
click at [344, 93] on icon "button" at bounding box center [346, 90] width 5 height 5
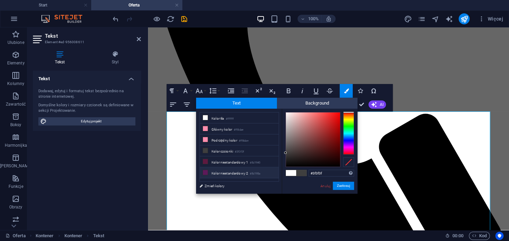
click at [232, 171] on li "Kolor niestandardowy 2 #5d195a" at bounding box center [239, 172] width 79 height 11
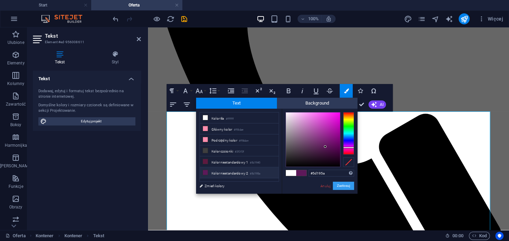
click at [336, 186] on button "Zastosuj" at bounding box center [343, 186] width 21 height 8
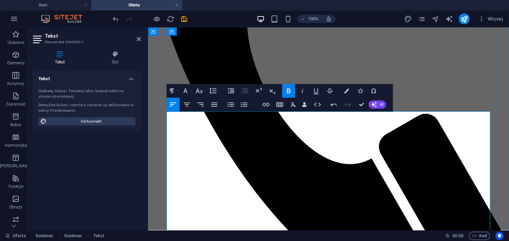
drag, startPoint x: 272, startPoint y: 136, endPoint x: 168, endPoint y: 136, distance: 103.5
drag, startPoint x: 246, startPoint y: 116, endPoint x: 154, endPoint y: 114, distance: 92.5
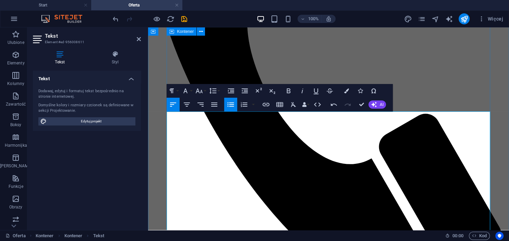
click at [286, 90] on icon "button" at bounding box center [288, 91] width 8 height 8
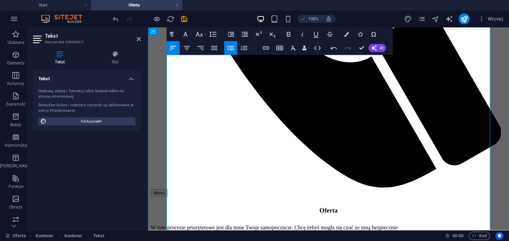
scroll to position [320, 0]
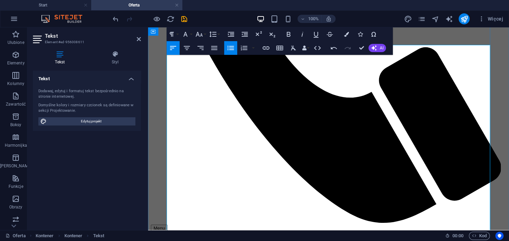
drag, startPoint x: 297, startPoint y: 145, endPoint x: 173, endPoint y: 73, distance: 143.4
click at [343, 35] on button "Colors" at bounding box center [346, 34] width 13 height 14
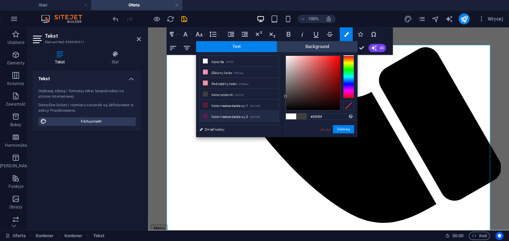
click at [241, 115] on li "Kolor niestandardowy 2 #5d195a" at bounding box center [239, 116] width 79 height 11
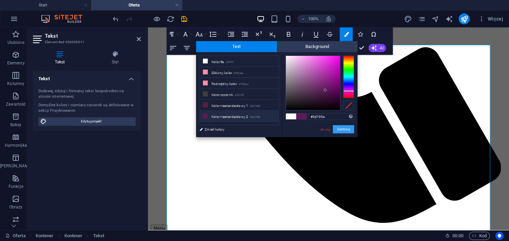
click at [344, 125] on button "Zastosuj" at bounding box center [343, 129] width 21 height 8
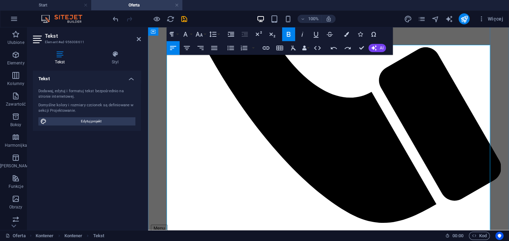
drag, startPoint x: 173, startPoint y: 69, endPoint x: 427, endPoint y: 198, distance: 285.5
click at [350, 35] on button "Colors" at bounding box center [346, 34] width 13 height 14
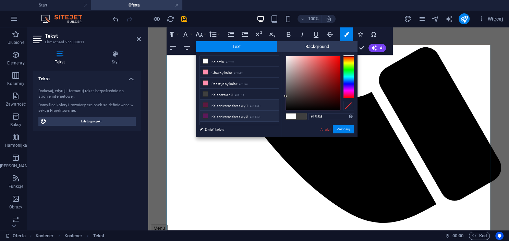
click at [224, 107] on li "Kolor niestandardowy 1 #5d1940" at bounding box center [239, 105] width 79 height 11
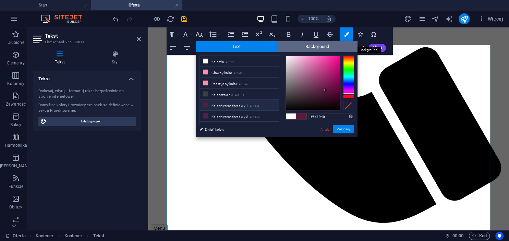
click at [296, 49] on span "Background" at bounding box center [317, 46] width 81 height 11
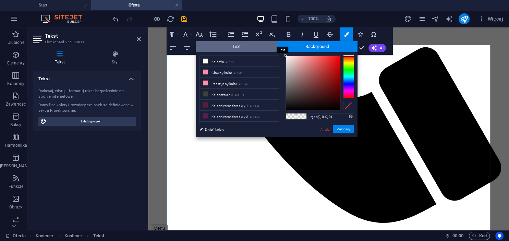
click at [262, 46] on span "Text" at bounding box center [236, 46] width 81 height 11
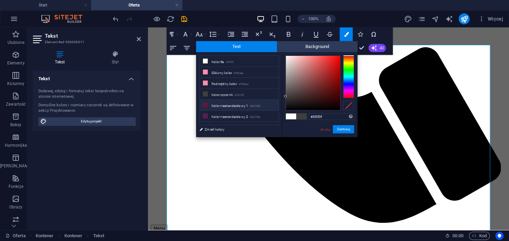
click at [241, 103] on li "Kolor niestandardowy 1 #5d1940" at bounding box center [239, 105] width 79 height 11
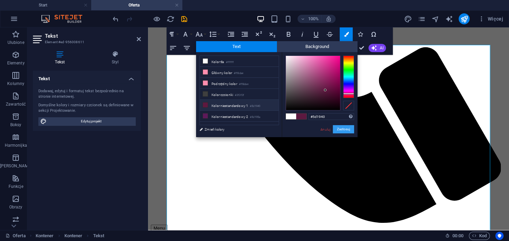
click at [344, 130] on button "Zastosuj" at bounding box center [343, 129] width 21 height 8
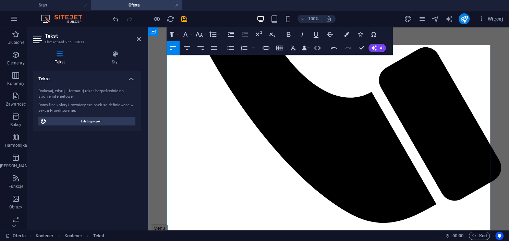
drag, startPoint x: 354, startPoint y: 200, endPoint x: 163, endPoint y: 69, distance: 231.8
click at [345, 33] on icon "button" at bounding box center [346, 34] width 5 height 5
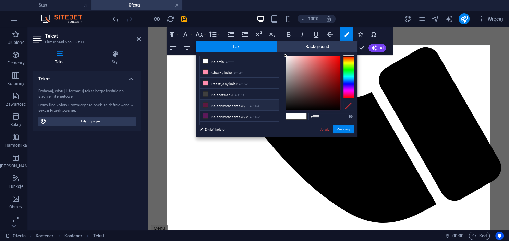
click at [221, 103] on li "Kolor niestandardowy 1 #5d1940" at bounding box center [239, 105] width 79 height 11
type input "#5d1940"
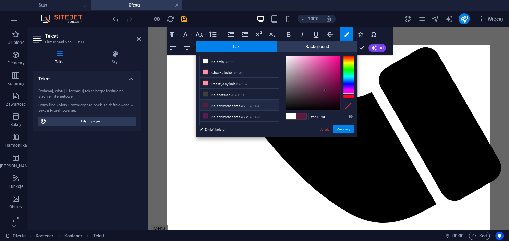
click at [221, 103] on li "Kolor niestandardowy 1 #5d1940" at bounding box center [239, 105] width 79 height 11
click at [345, 128] on button "Zastosuj" at bounding box center [343, 129] width 21 height 8
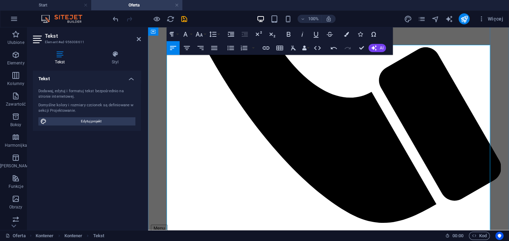
drag, startPoint x: 363, startPoint y: 48, endPoint x: 335, endPoint y: 21, distance: 38.3
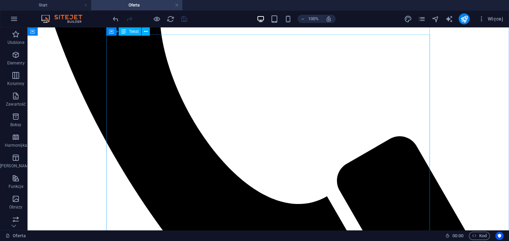
scroll to position [326, 0]
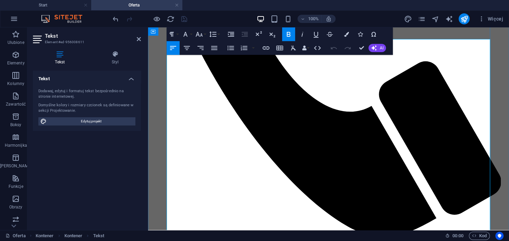
scroll to position [289, 0]
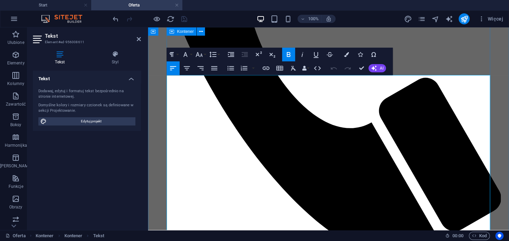
drag, startPoint x: 280, startPoint y: 100, endPoint x: 155, endPoint y: 103, distance: 125.4
click at [348, 55] on icon "button" at bounding box center [346, 54] width 5 height 5
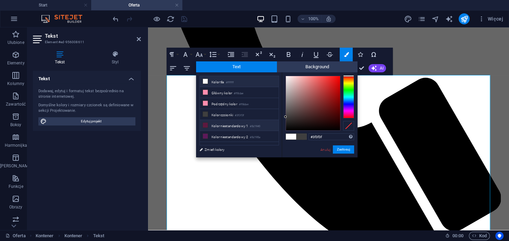
click at [227, 126] on li "Kolor niestandardowy 1 #5d1940" at bounding box center [239, 125] width 79 height 11
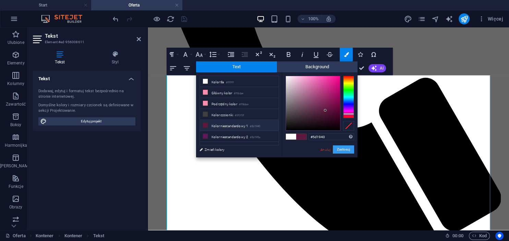
click at [343, 149] on button "Zastosuj" at bounding box center [343, 149] width 21 height 8
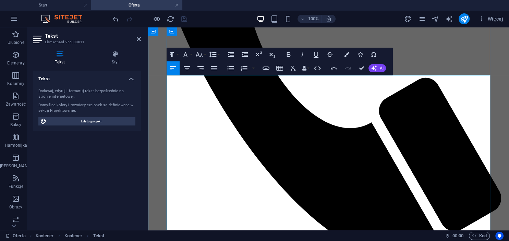
drag, startPoint x: 172, startPoint y: 121, endPoint x: 283, endPoint y: 196, distance: 133.5
click at [347, 50] on button "Colors" at bounding box center [346, 55] width 13 height 14
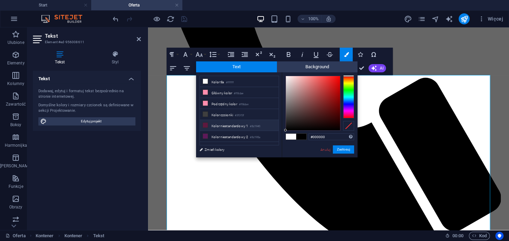
click at [225, 124] on li "Kolor niestandardowy 1 #5d1940" at bounding box center [239, 125] width 79 height 11
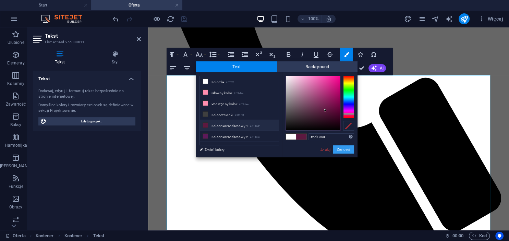
click at [339, 151] on button "Zastosuj" at bounding box center [343, 149] width 21 height 8
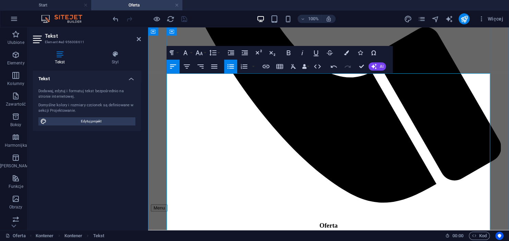
scroll to position [362, 0]
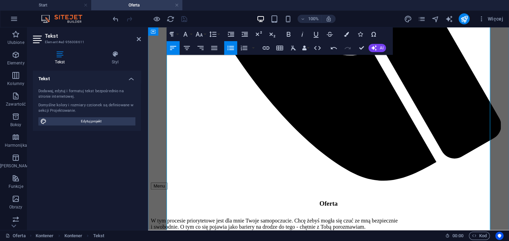
drag, startPoint x: 173, startPoint y: 137, endPoint x: 299, endPoint y: 184, distance: 135.2
click at [347, 34] on icon "button" at bounding box center [346, 34] width 5 height 5
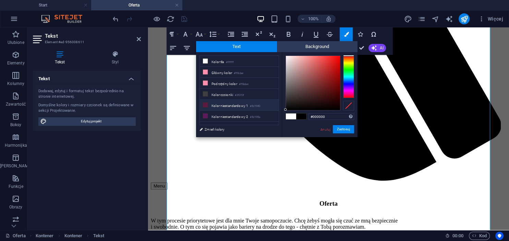
click at [233, 106] on li "Kolor niestandardowy 1 #5d1940" at bounding box center [239, 105] width 79 height 11
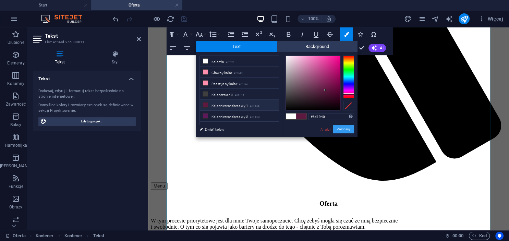
click at [343, 129] on button "Zastosuj" at bounding box center [343, 129] width 21 height 8
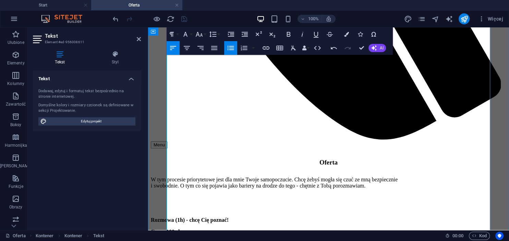
scroll to position [434, 0]
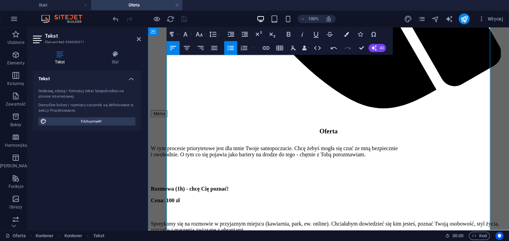
drag, startPoint x: 234, startPoint y: 146, endPoint x: 163, endPoint y: 128, distance: 73.0
click at [346, 35] on icon "button" at bounding box center [346, 34] width 5 height 5
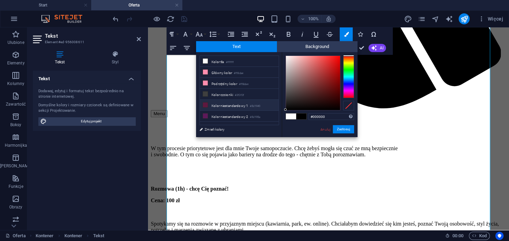
click at [225, 105] on li "Kolor niestandardowy 1 #5d1940" at bounding box center [239, 105] width 79 height 11
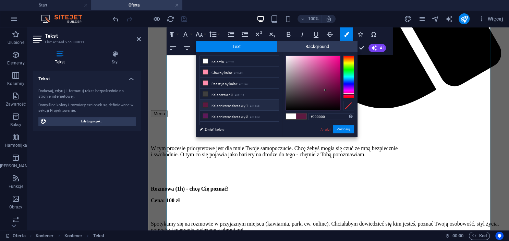
type input "#5d1940"
click at [343, 128] on button "Zastosuj" at bounding box center [343, 129] width 21 height 8
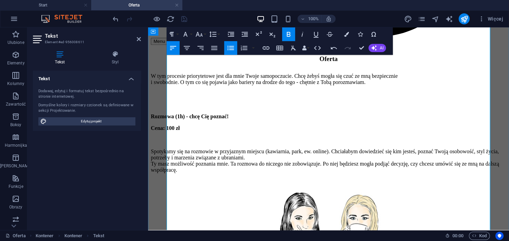
drag, startPoint x: 226, startPoint y: 155, endPoint x: 172, endPoint y: 86, distance: 87.7
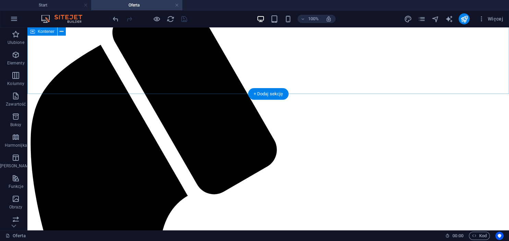
scroll to position [14, 0]
